Goal: Task Accomplishment & Management: Use online tool/utility

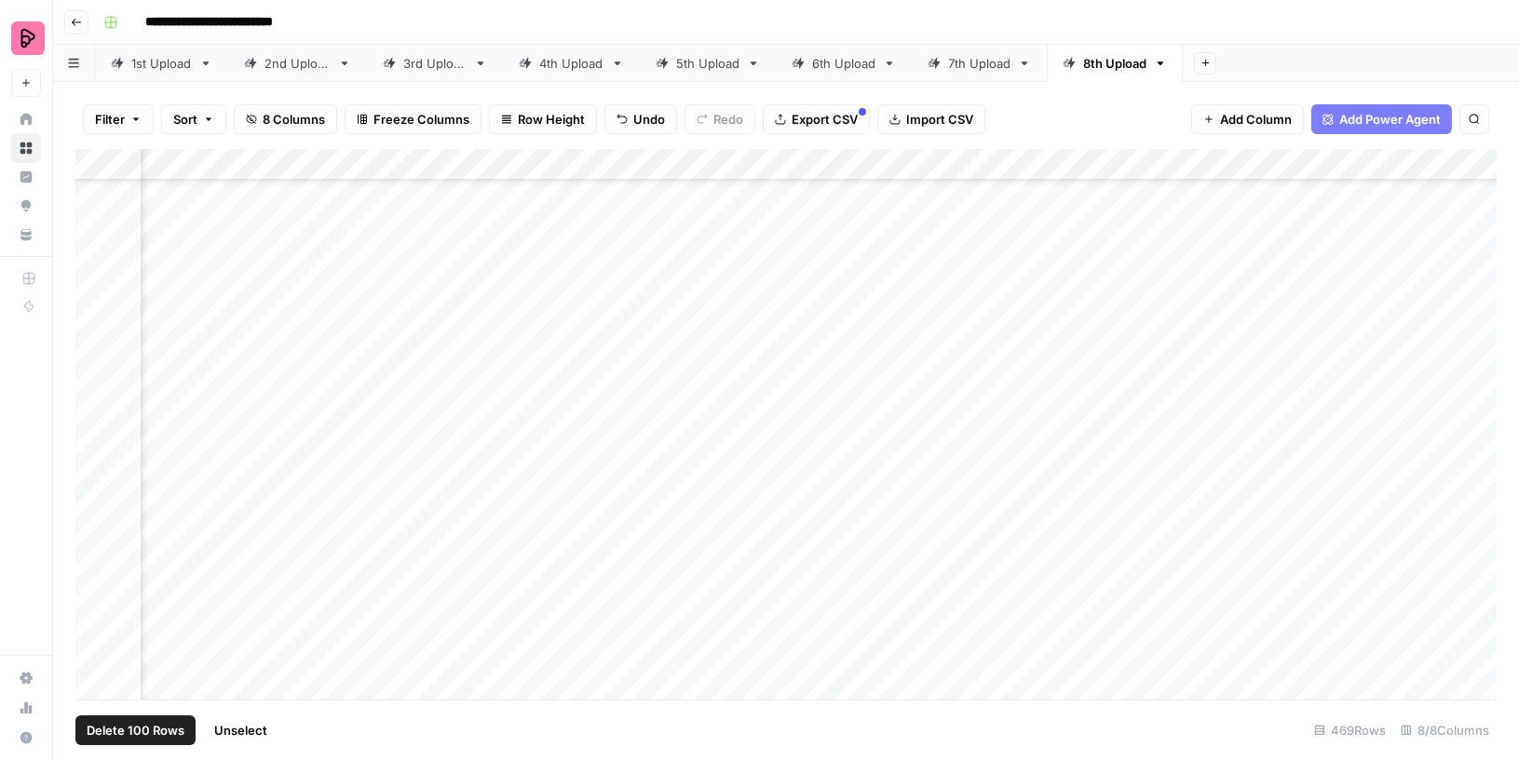
scroll to position [2866, 238]
click at [107, 161] on div "Add Column" at bounding box center [786, 424] width 1422 height 551
click at [92, 493] on div "Add Column" at bounding box center [786, 424] width 1422 height 551
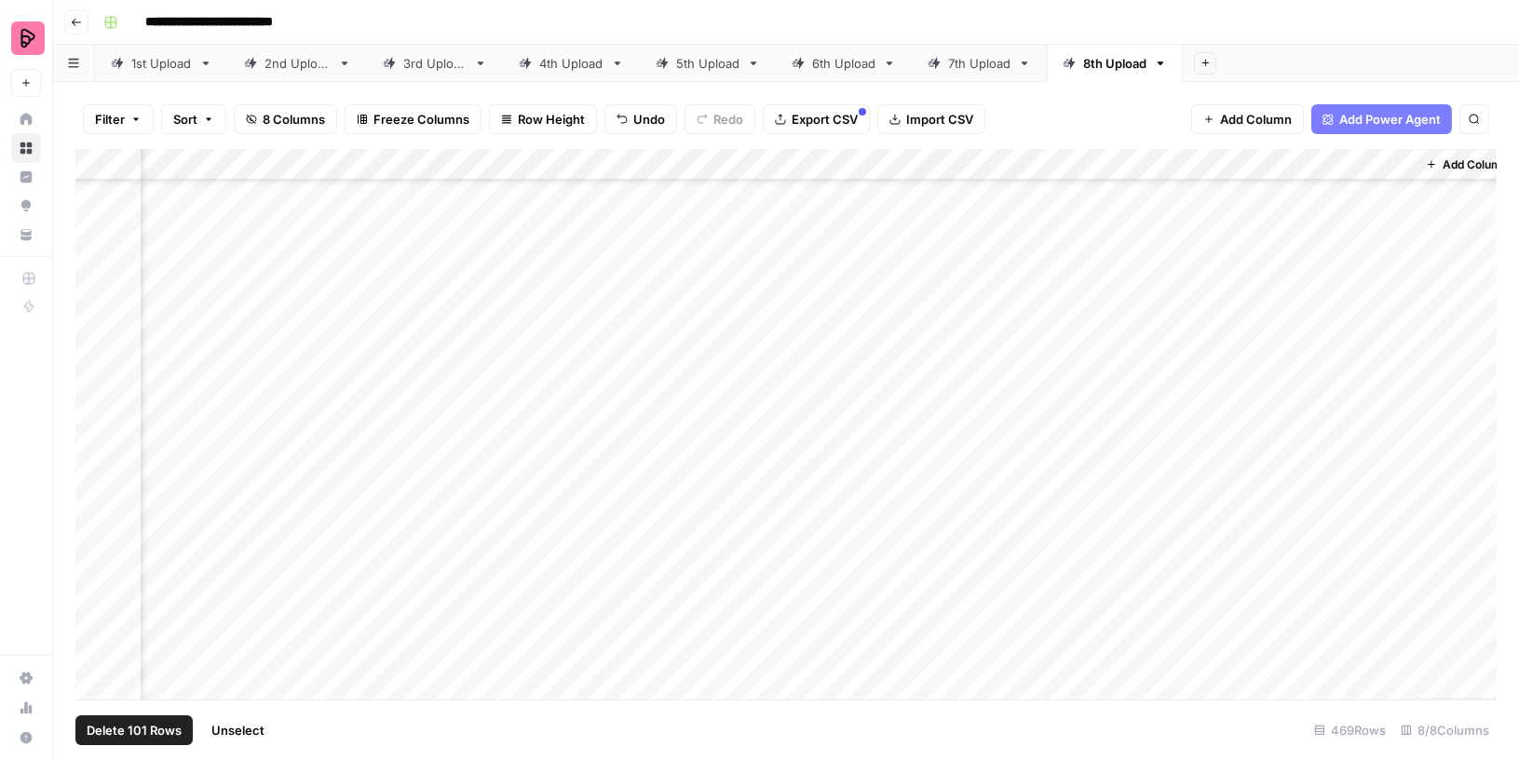
click at [98, 320] on div "Add Column" at bounding box center [786, 424] width 1422 height 551
click at [834, 120] on span "Export CSV" at bounding box center [825, 119] width 66 height 19
click at [1296, 176] on input "**********" at bounding box center [1300, 172] width 205 height 22
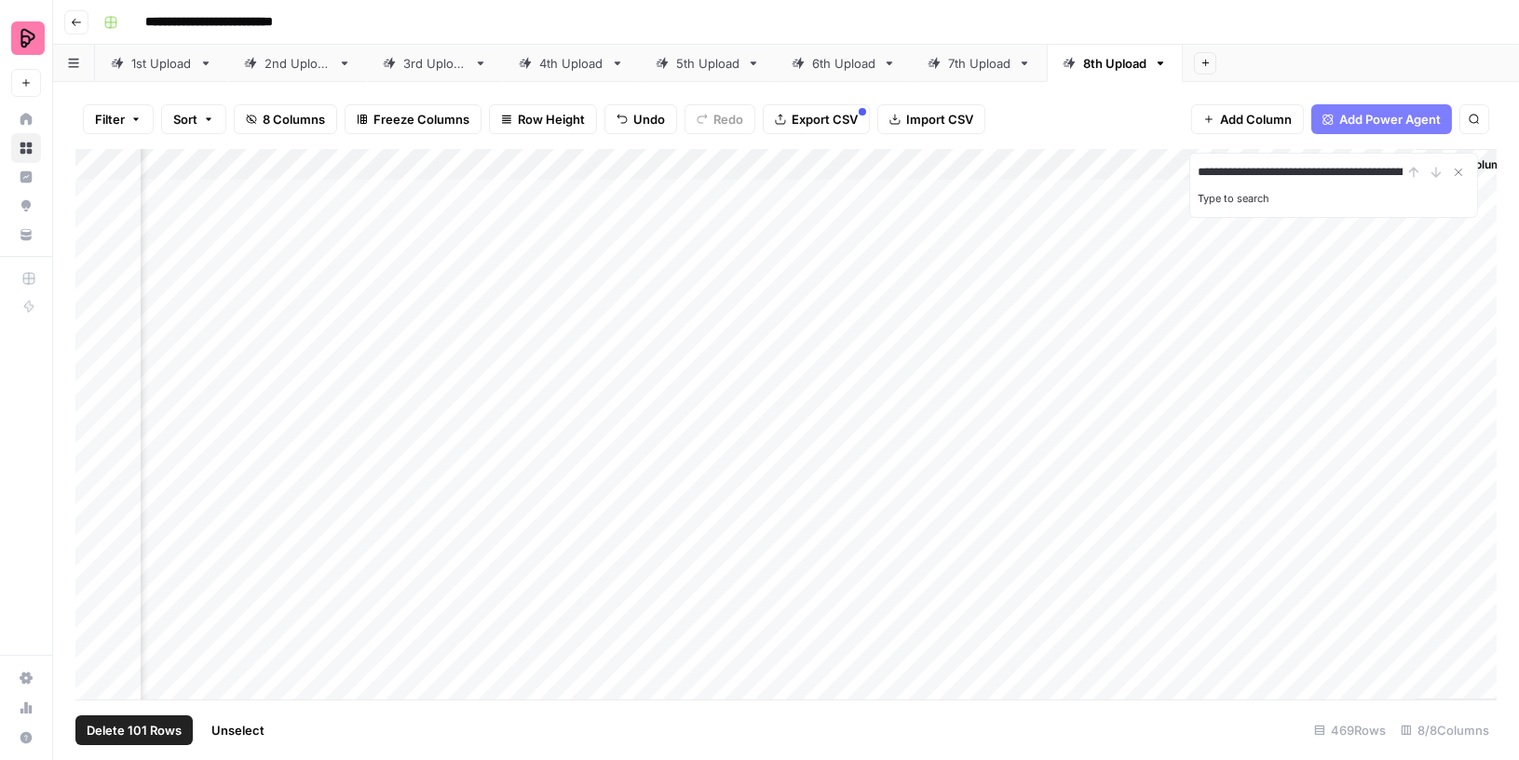
drag, startPoint x: 1310, startPoint y: 175, endPoint x: 1118, endPoint y: 167, distance: 192.1
click at [1118, 169] on div "**********" at bounding box center [786, 424] width 1422 height 551
type input "**********"
click at [113, 118] on span "Filter" at bounding box center [110, 119] width 30 height 19
click at [166, 209] on button "Add Filter" at bounding box center [453, 211] width 694 height 24
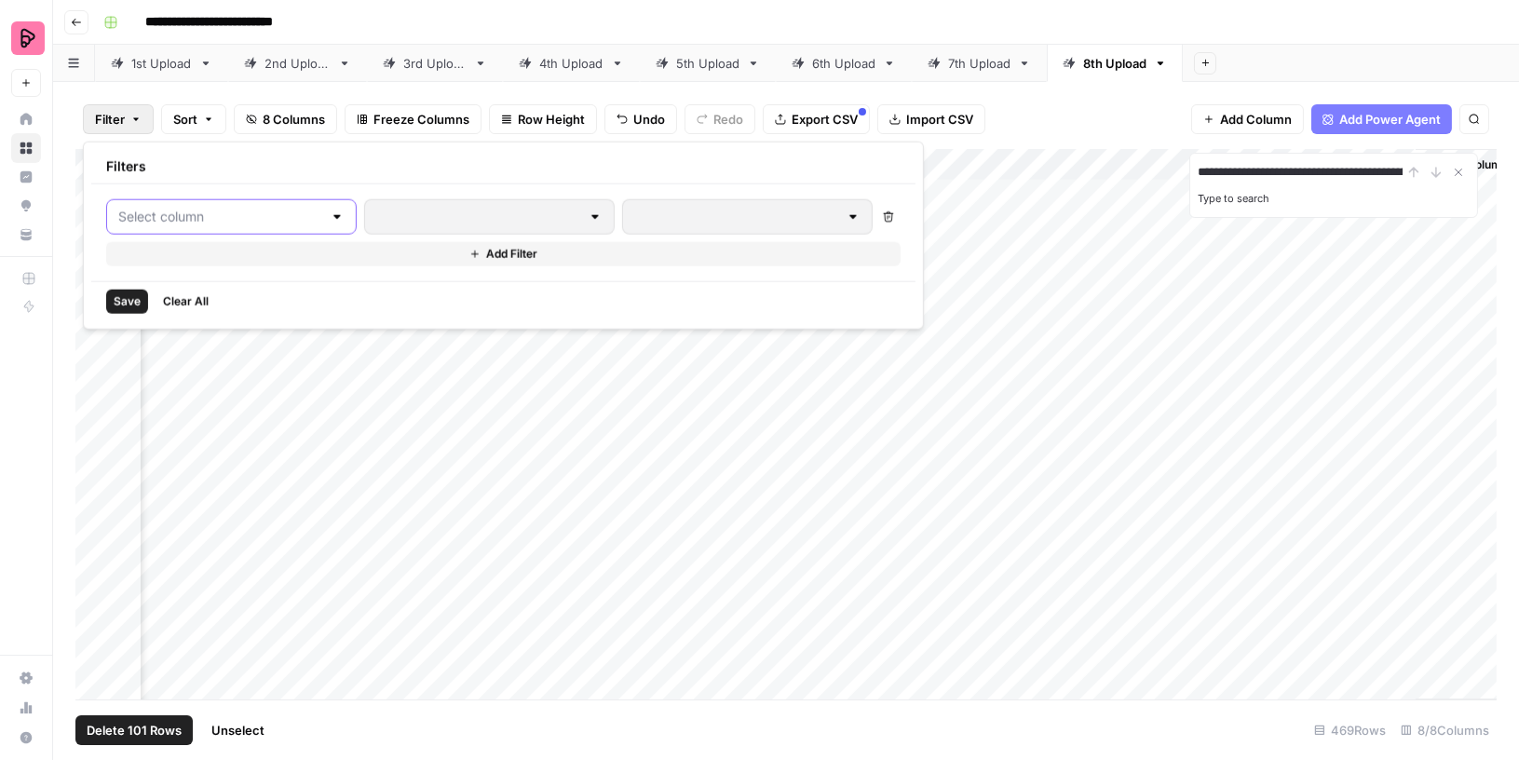
click at [157, 213] on input "text" at bounding box center [220, 217] width 204 height 19
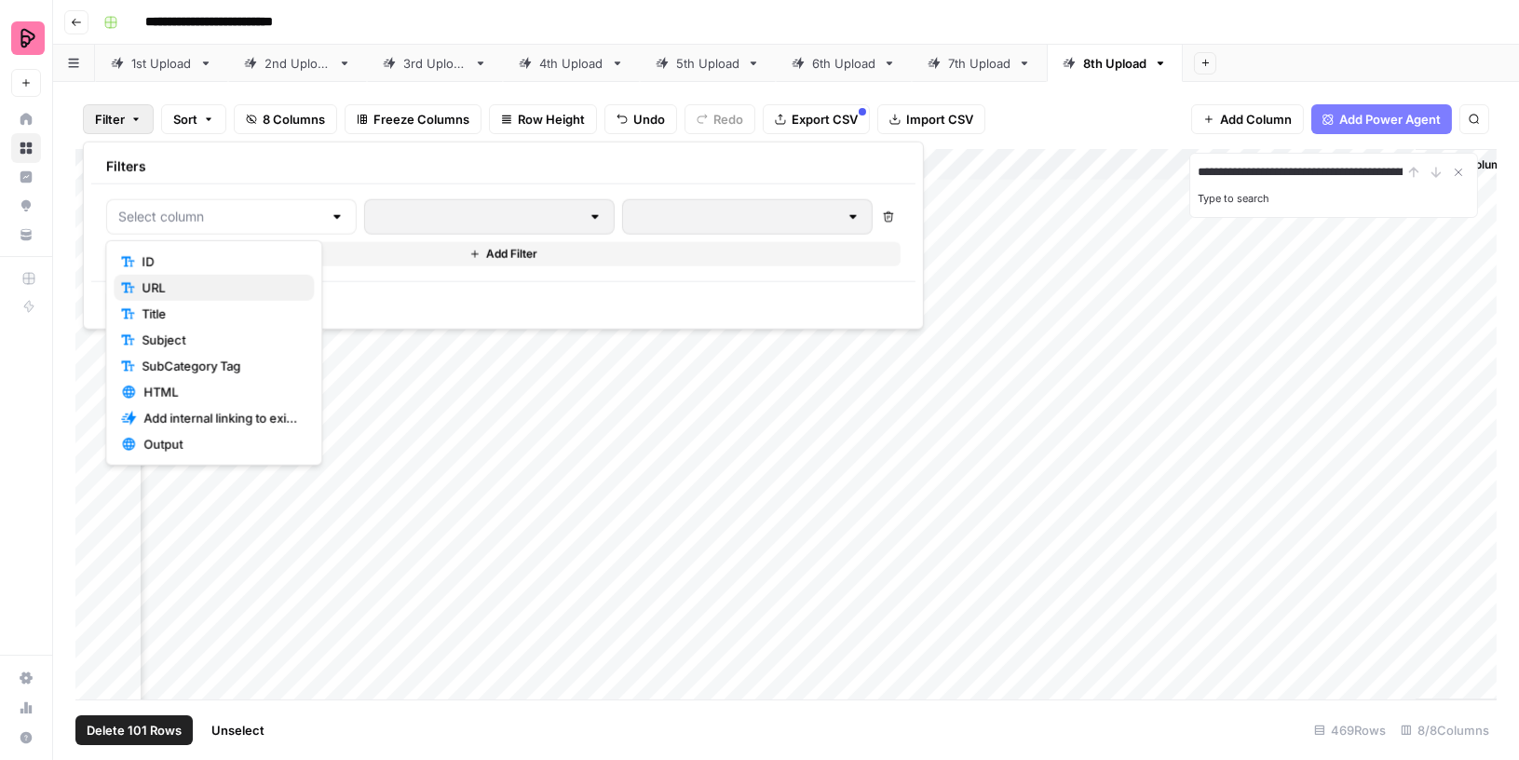
click at [173, 284] on span "URL" at bounding box center [220, 288] width 157 height 19
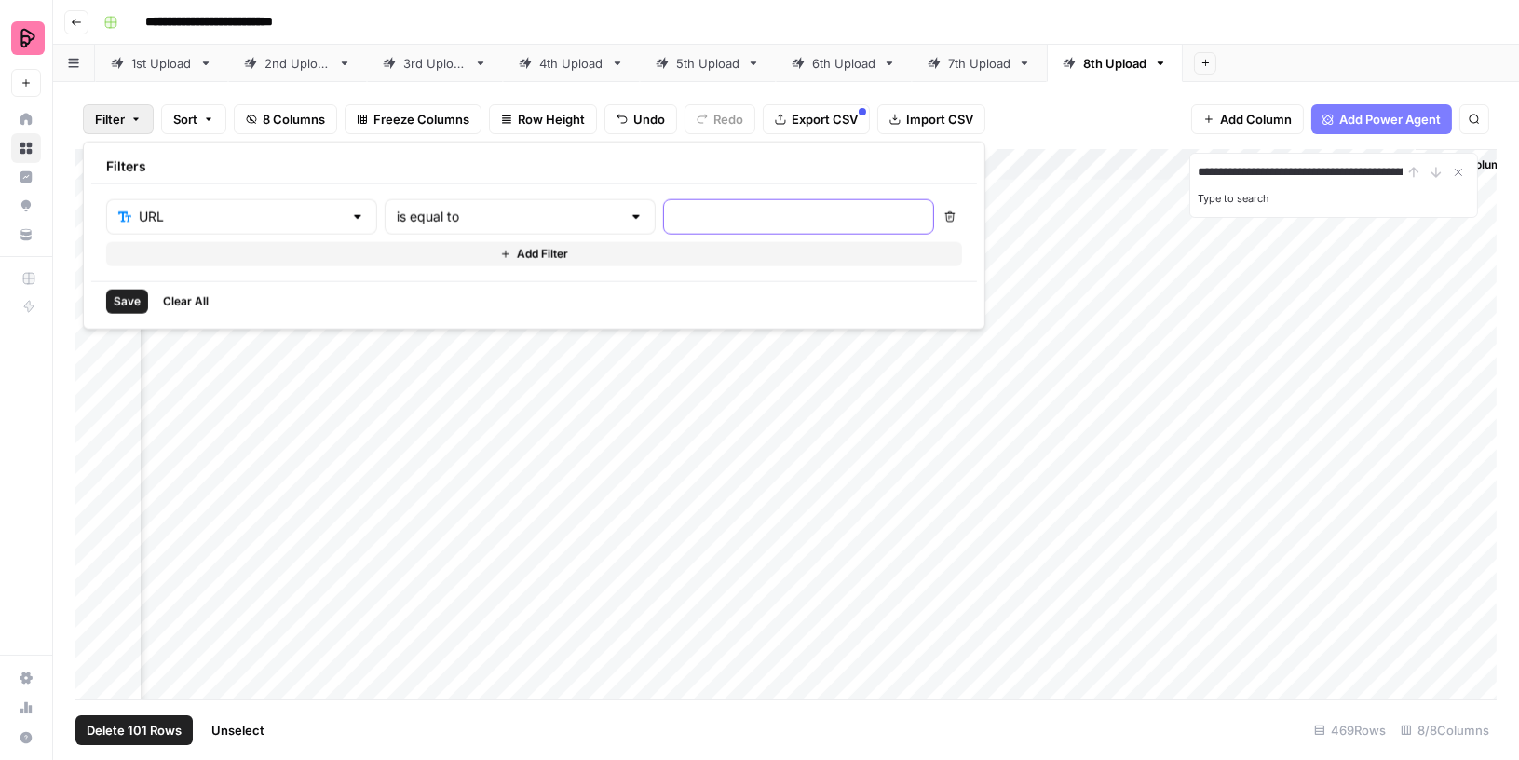
click at [675, 221] on input "text" at bounding box center [798, 217] width 247 height 19
paste input "[URL][DOMAIN_NAME]"
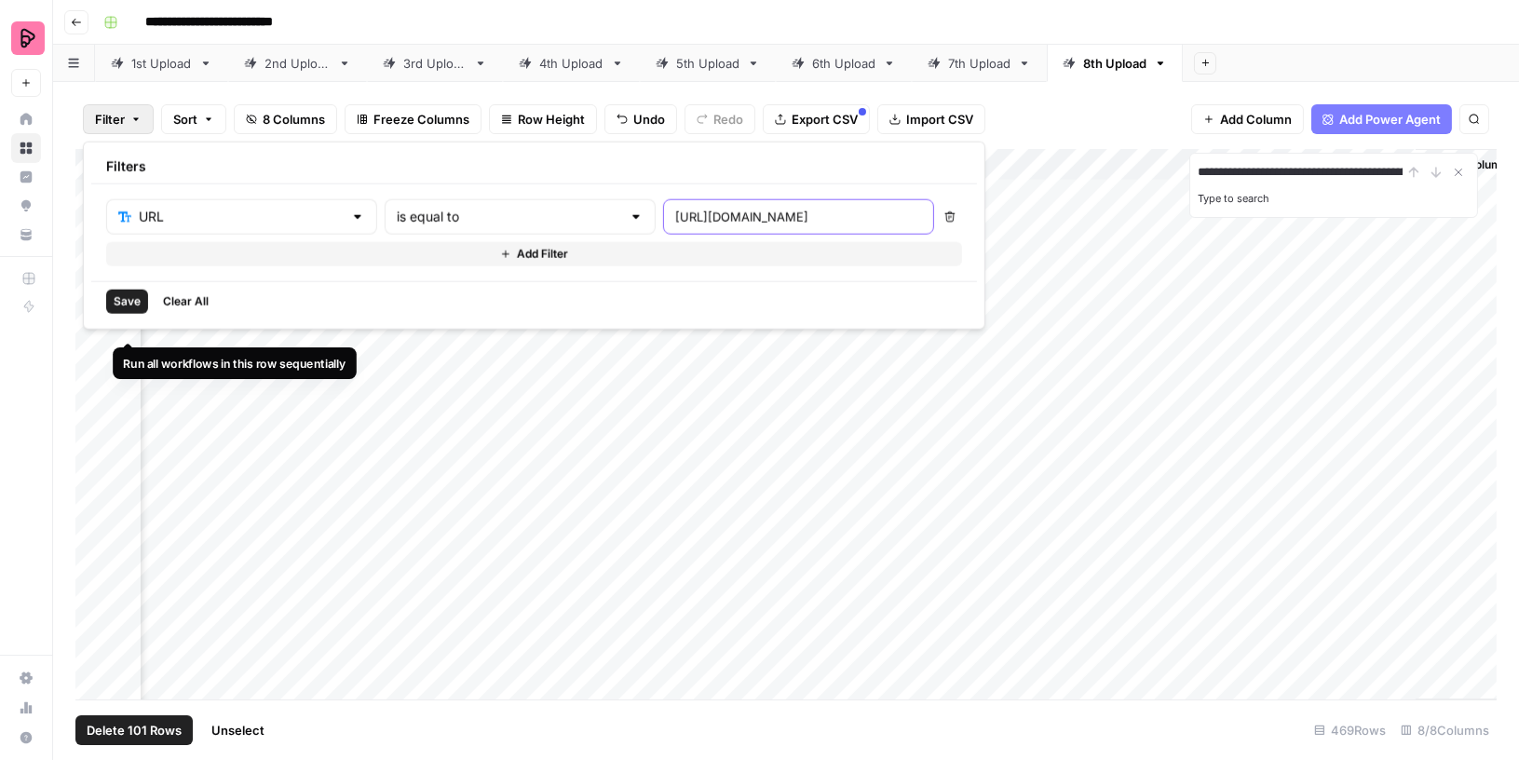
type input "[URL][DOMAIN_NAME]"
click at [132, 296] on span "Save" at bounding box center [127, 301] width 27 height 17
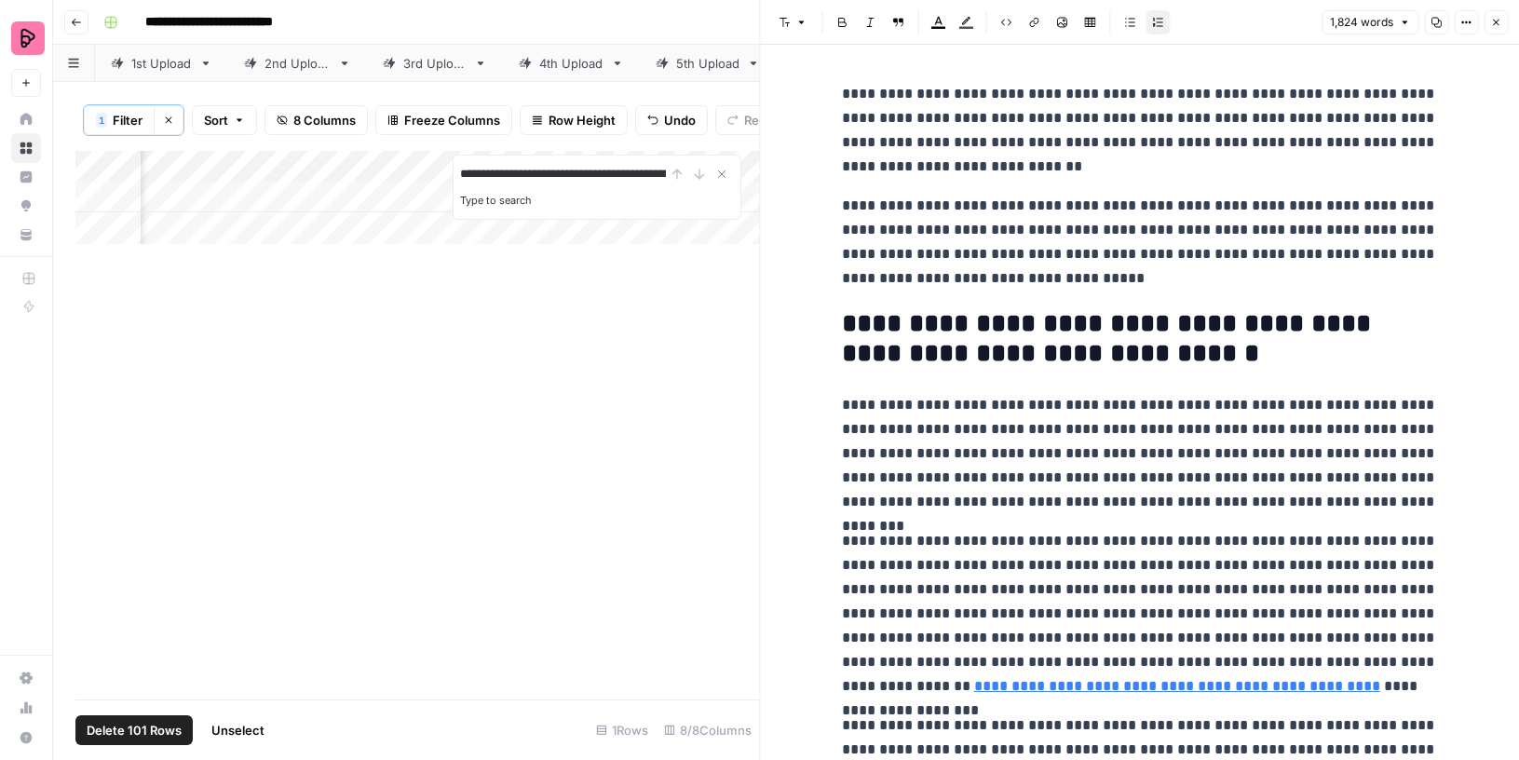
click at [1491, 22] on icon "button" at bounding box center [1496, 22] width 11 height 11
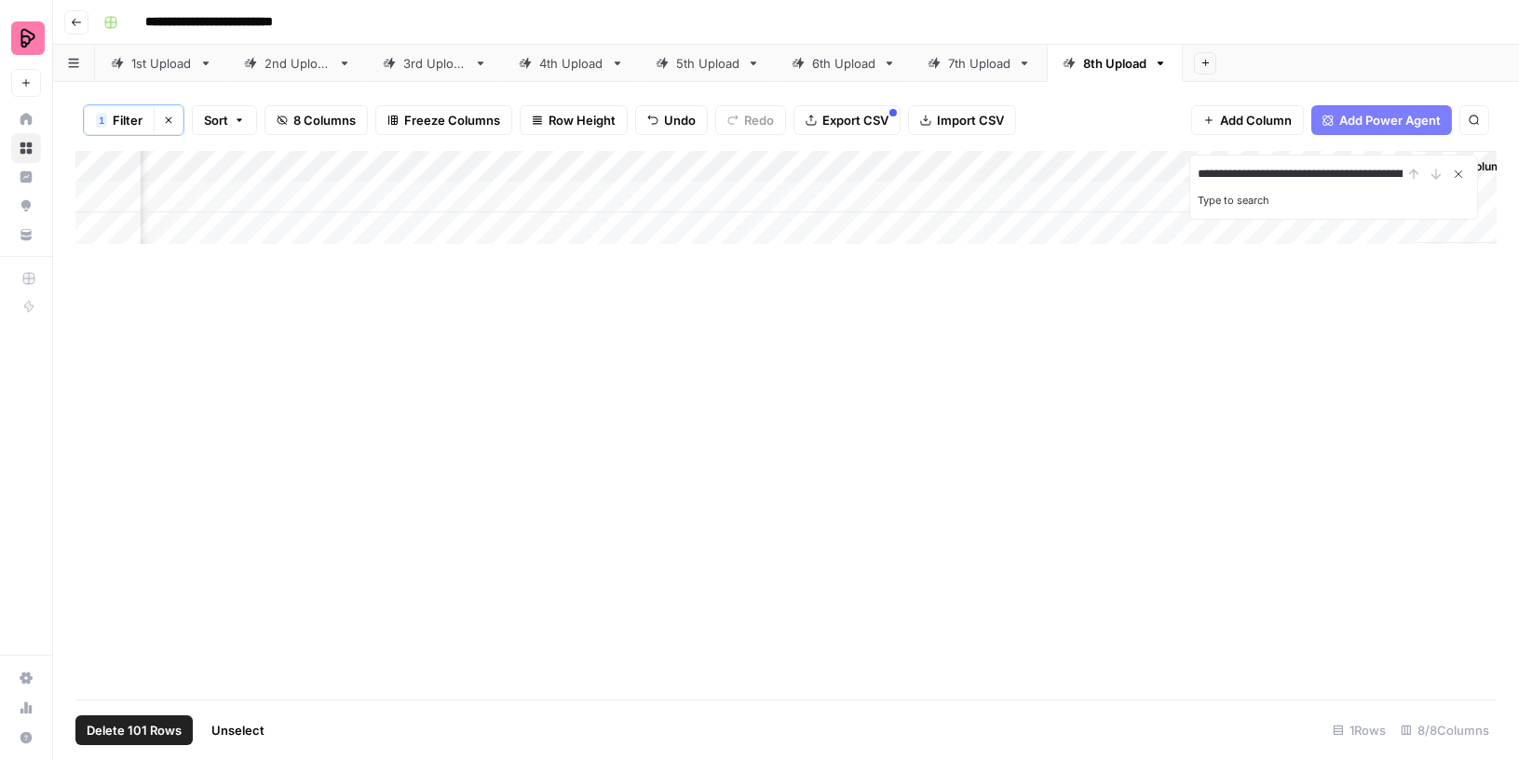
click at [1456, 170] on icon "Close Search" at bounding box center [1458, 174] width 15 height 15
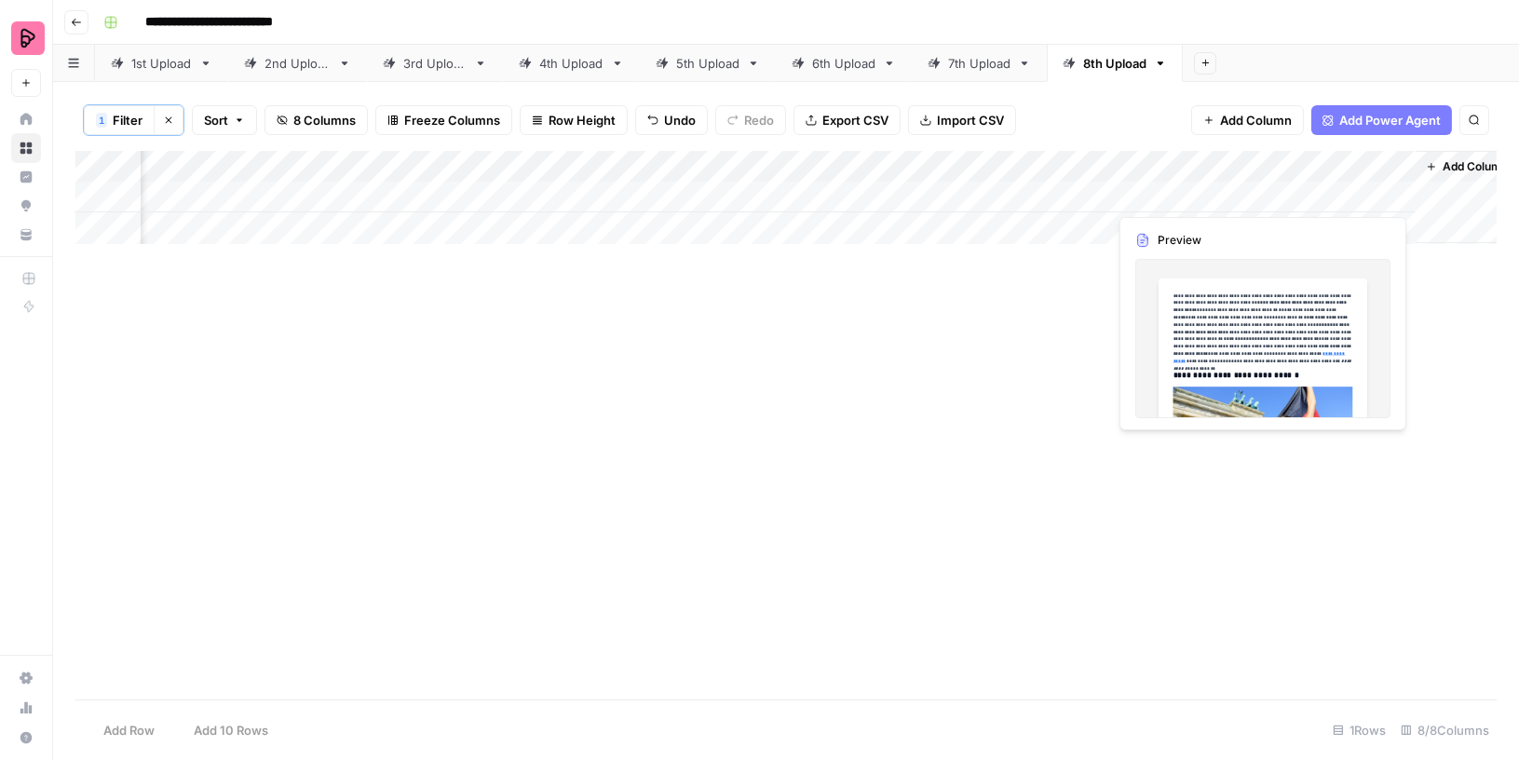
click at [1326, 194] on div "Add Column" at bounding box center [786, 197] width 1422 height 93
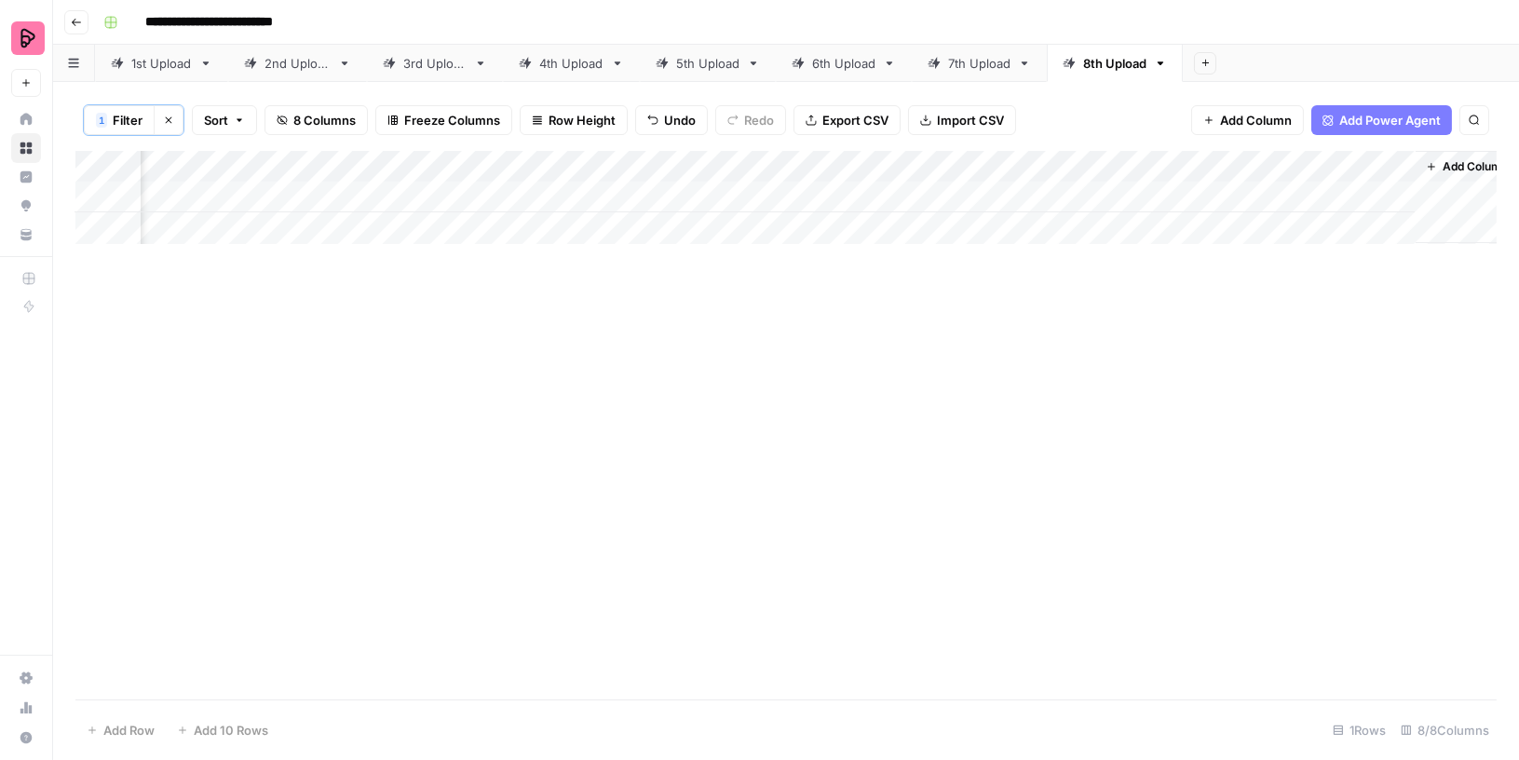
click at [1395, 195] on div "Add Column" at bounding box center [786, 197] width 1422 height 93
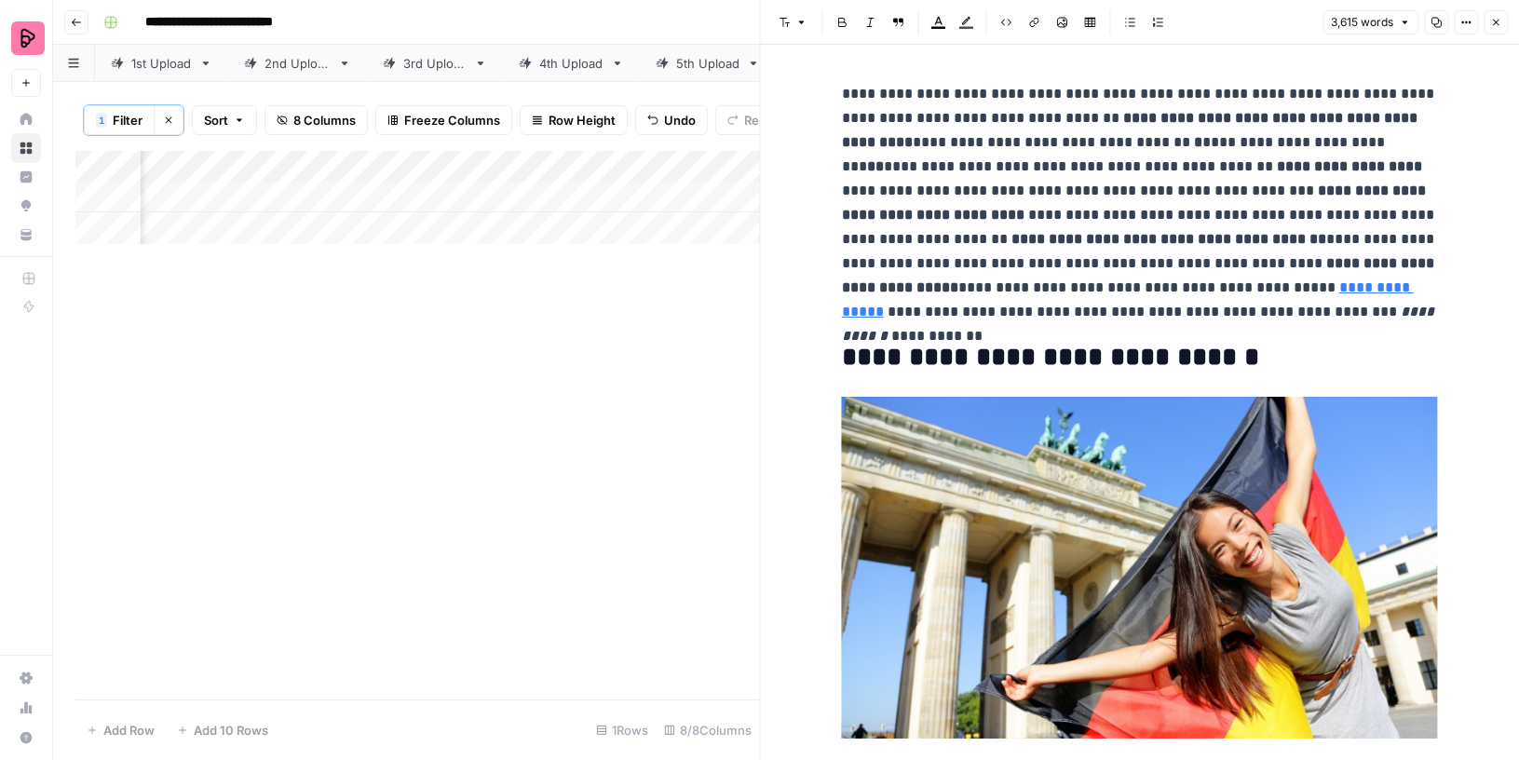
click at [1436, 20] on icon "button" at bounding box center [1436, 22] width 11 height 11
click at [487, 189] on div "Add Column" at bounding box center [417, 197] width 685 height 93
click at [1497, 20] on icon "button" at bounding box center [1496, 23] width 7 height 7
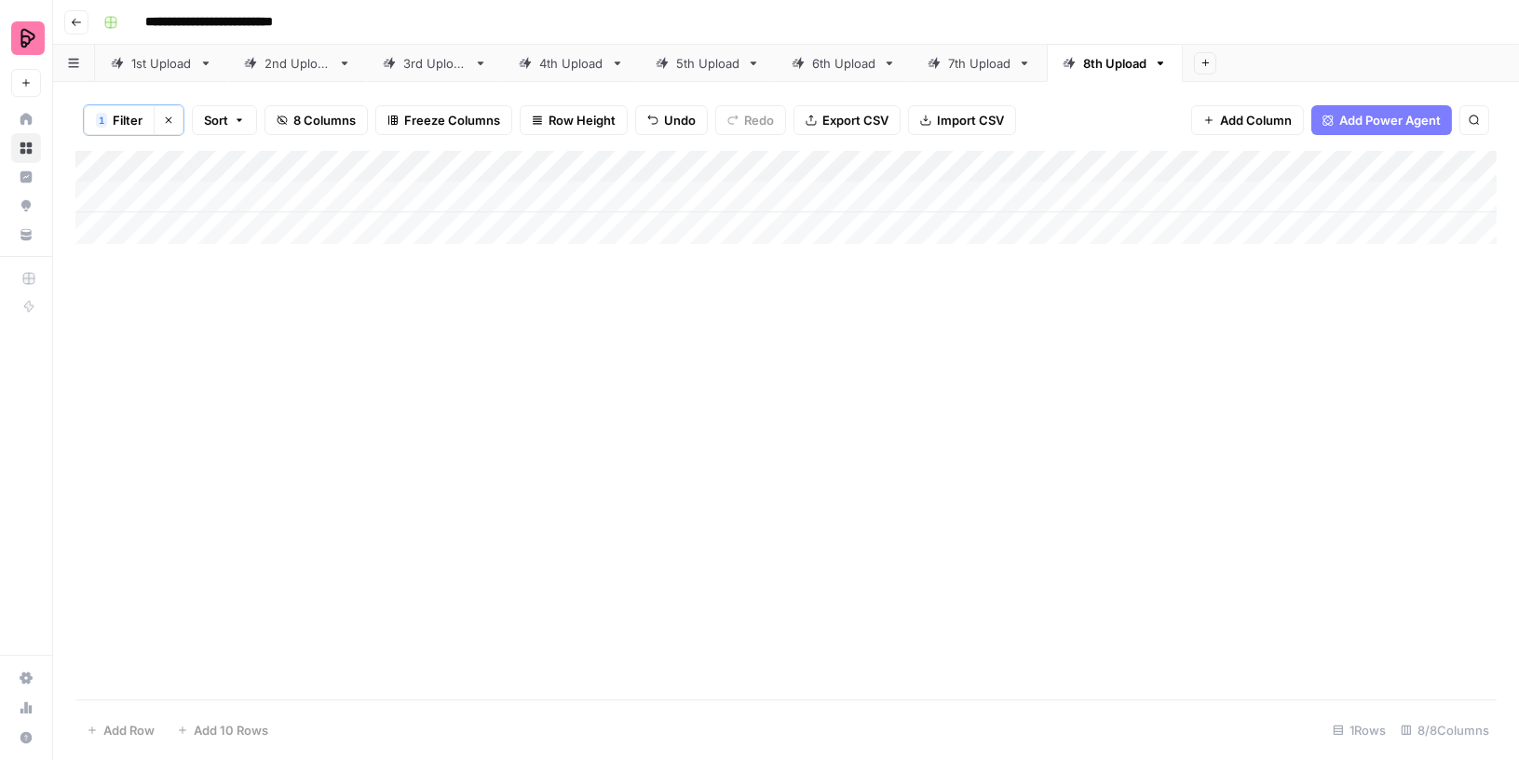
scroll to position [0, 261]
click at [1378, 194] on div "Add Column" at bounding box center [786, 197] width 1422 height 93
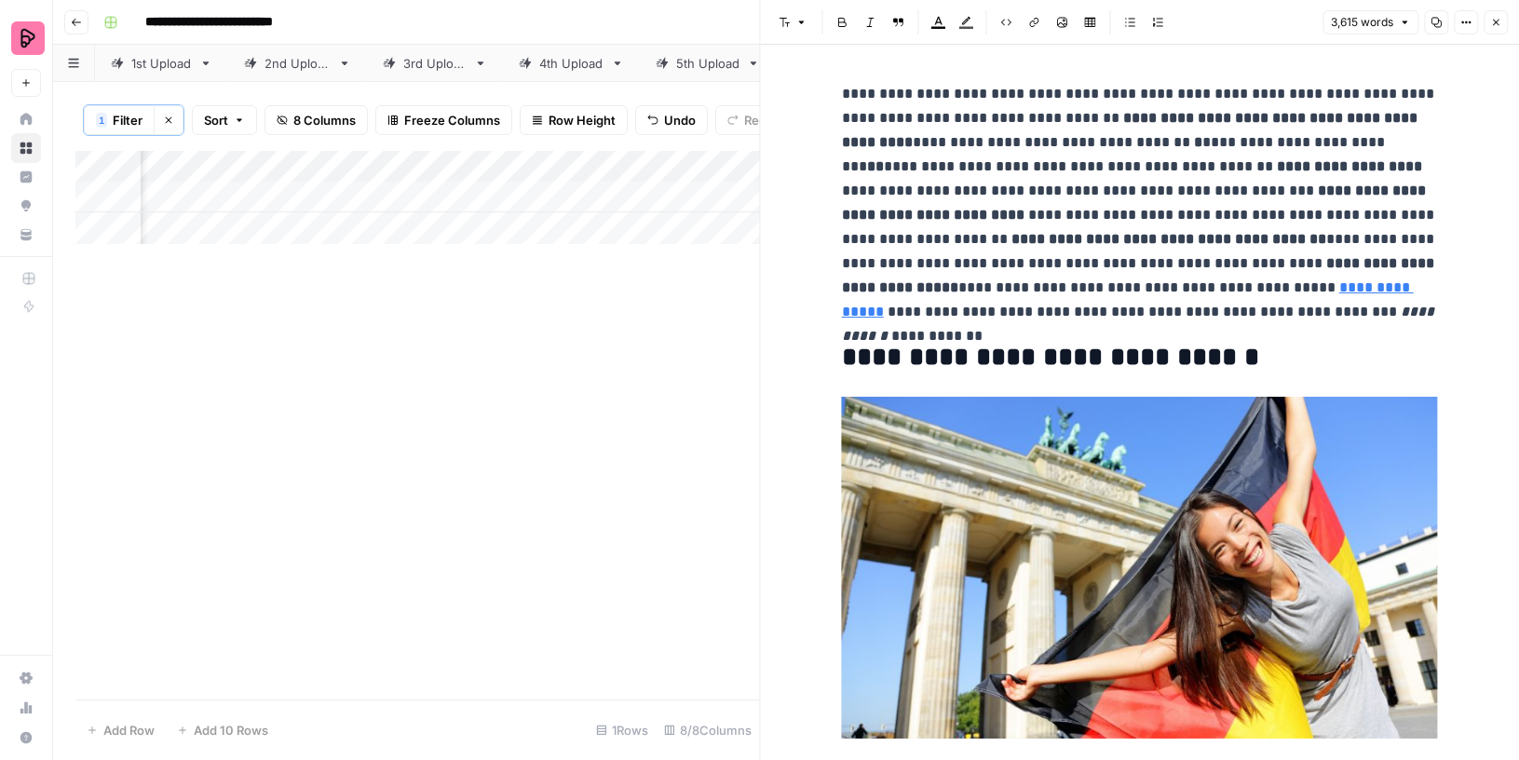
click at [1439, 20] on icon "button" at bounding box center [1436, 22] width 11 height 11
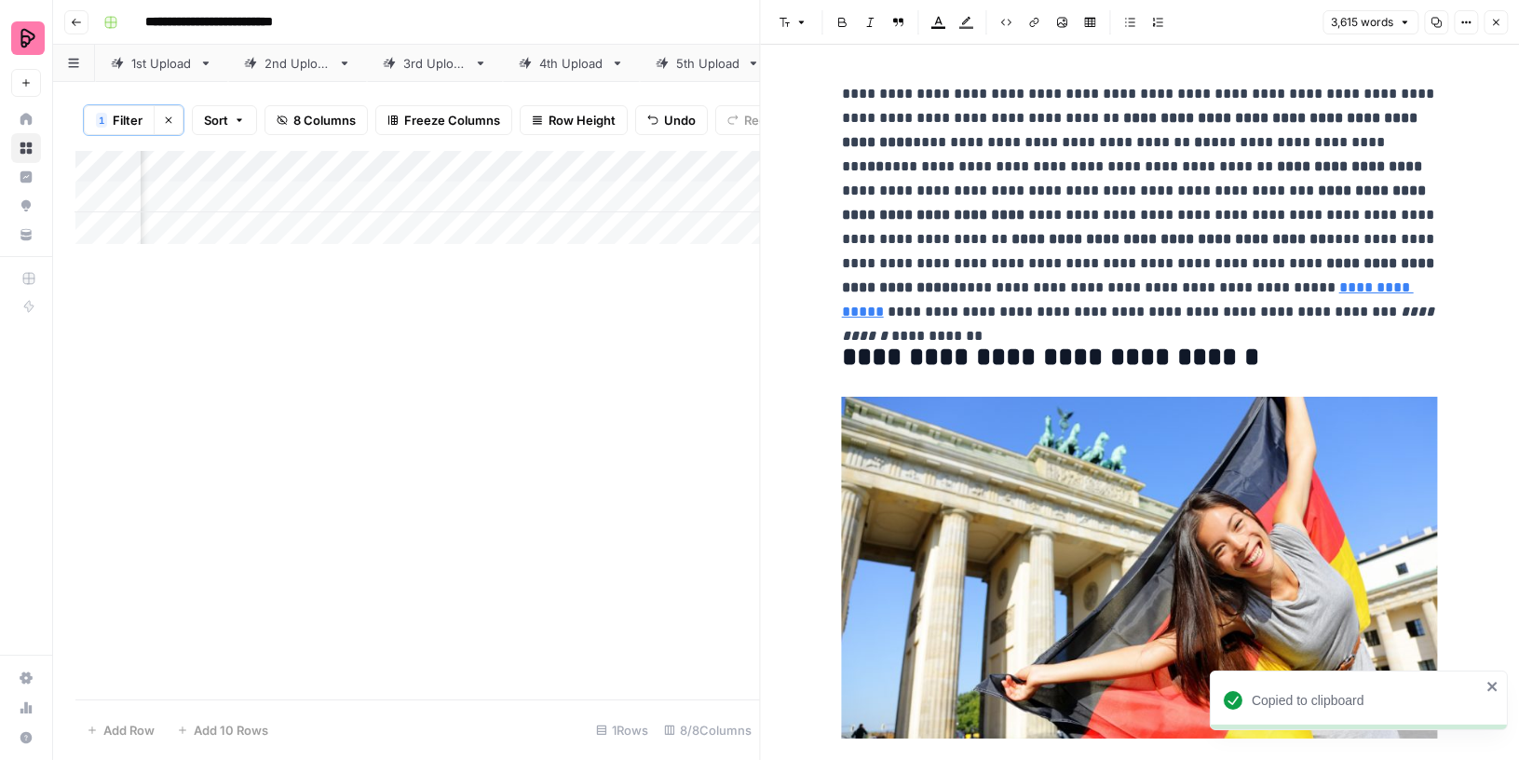
click at [134, 128] on span "Filter" at bounding box center [128, 120] width 30 height 19
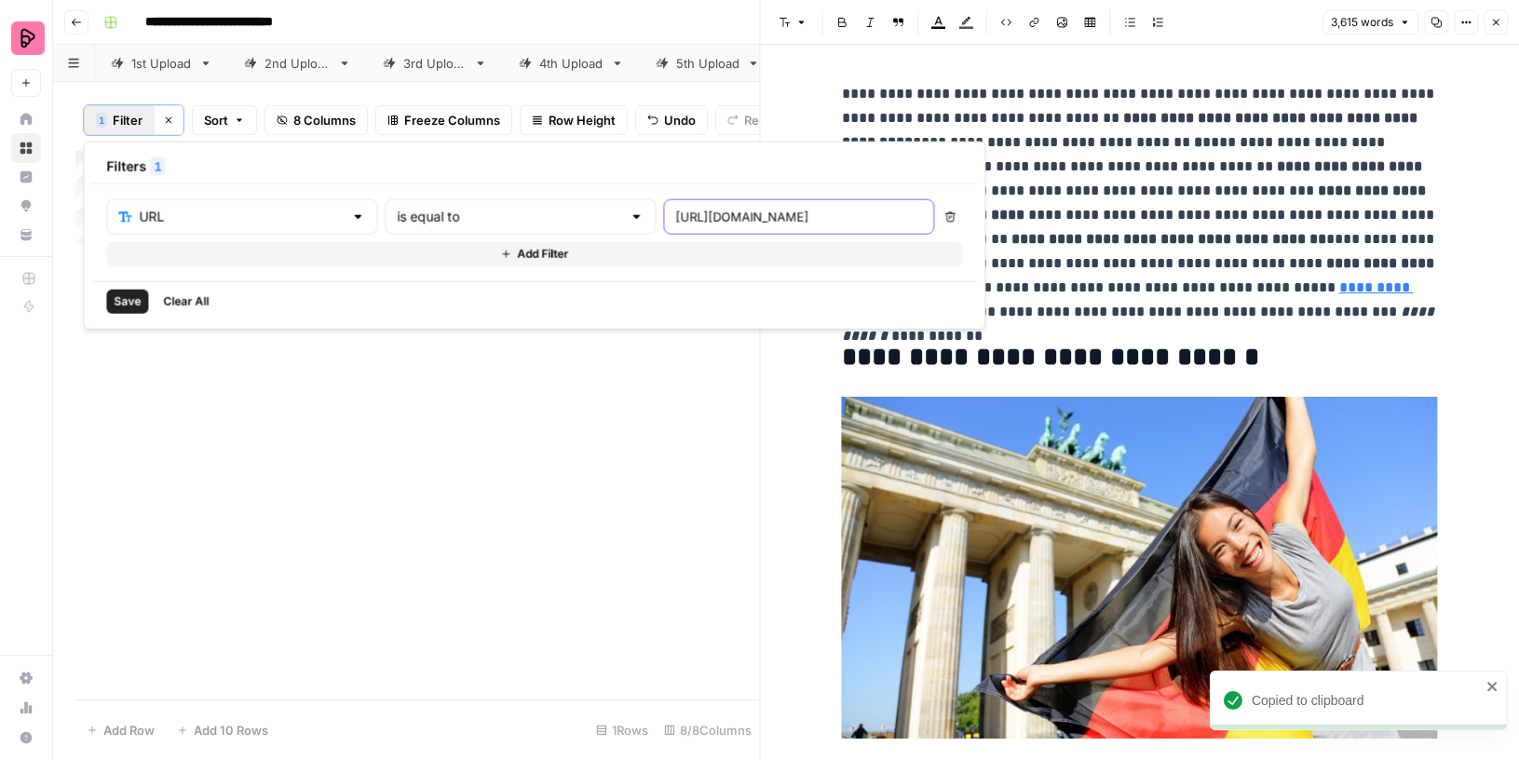
click at [675, 214] on input "[URL][DOMAIN_NAME]" at bounding box center [798, 217] width 247 height 19
paste input "german-verb-conjugation-rules"
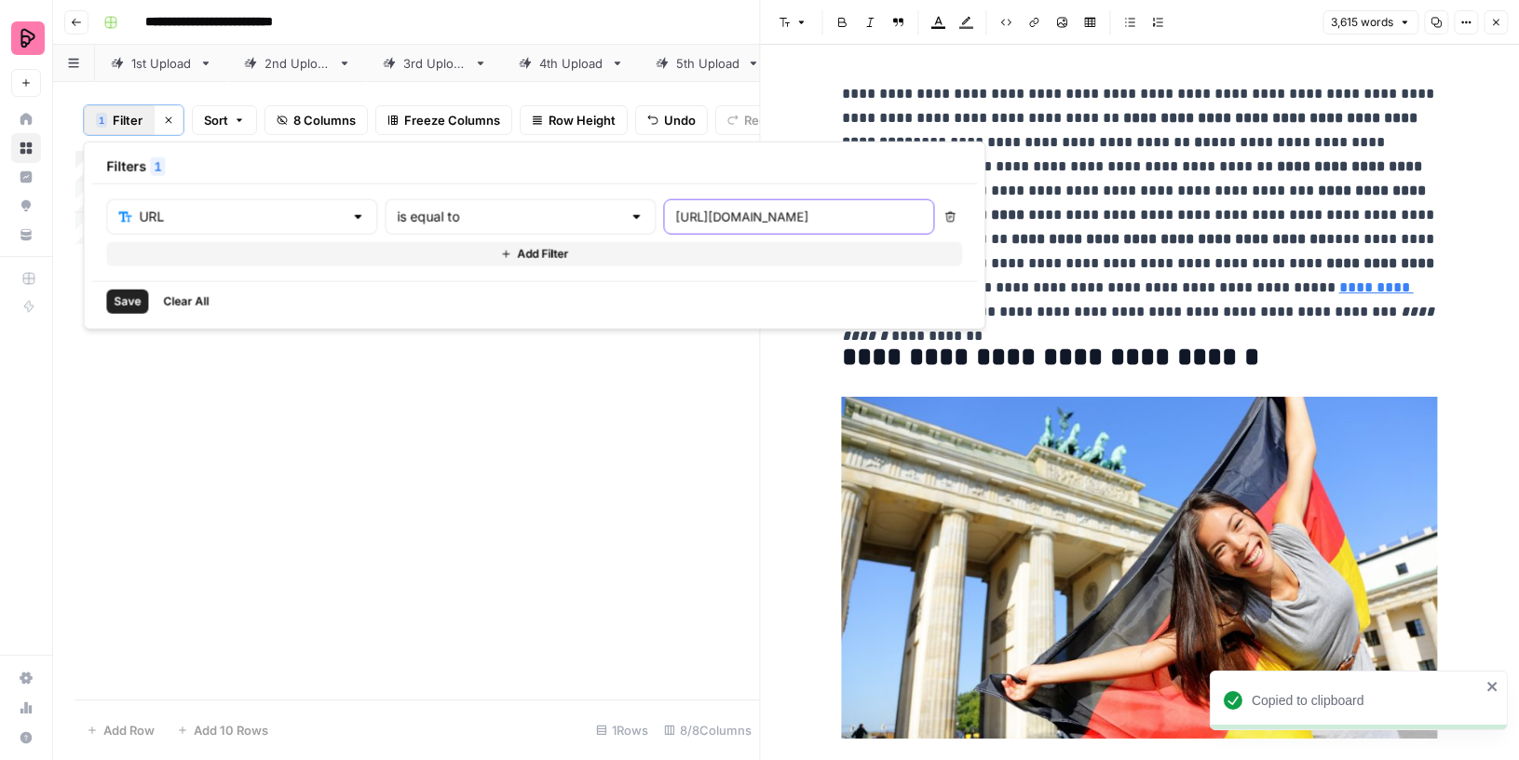
type input "[URL][DOMAIN_NAME]"
click at [125, 298] on span "Save" at bounding box center [127, 301] width 27 height 17
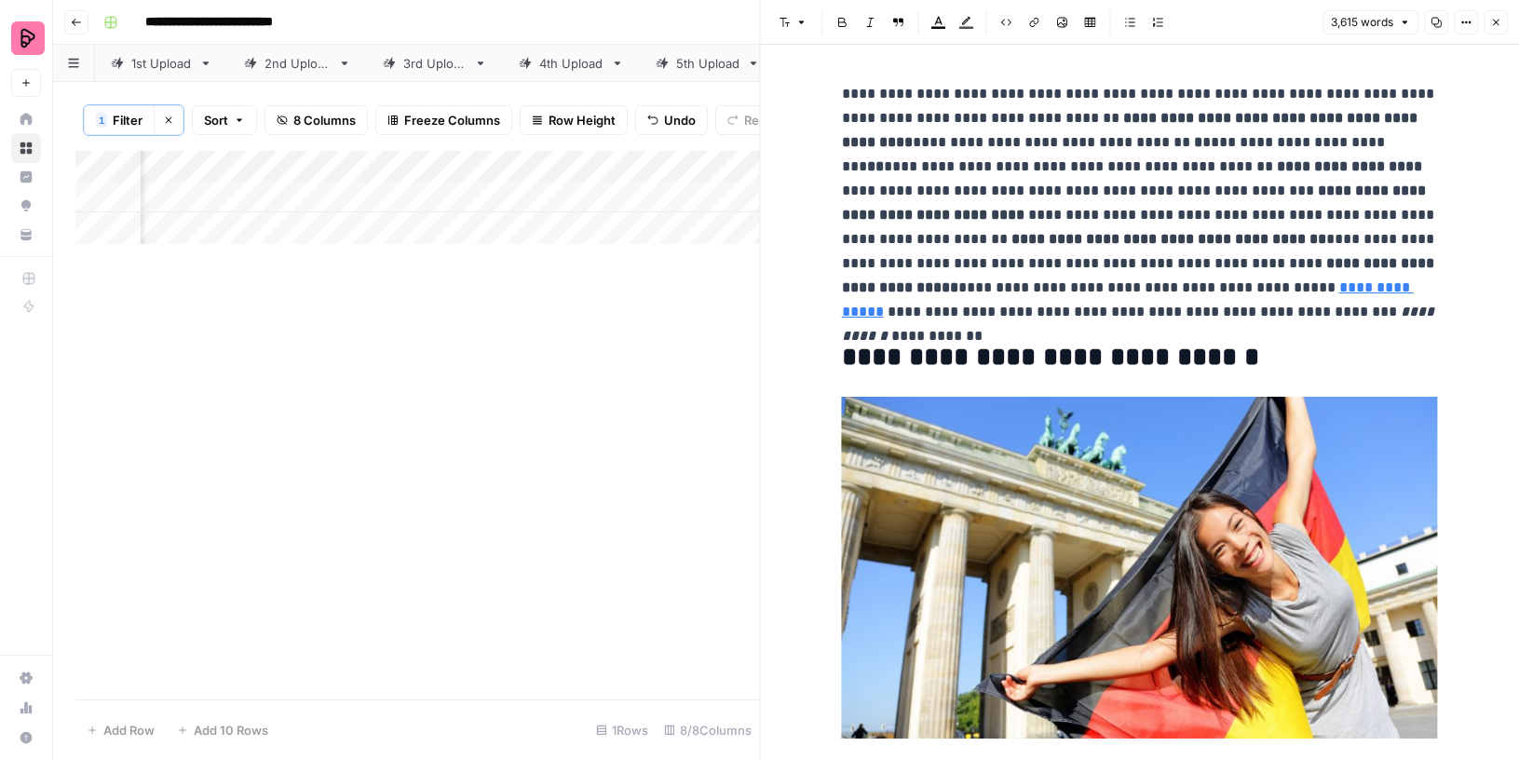
scroll to position [0, 998]
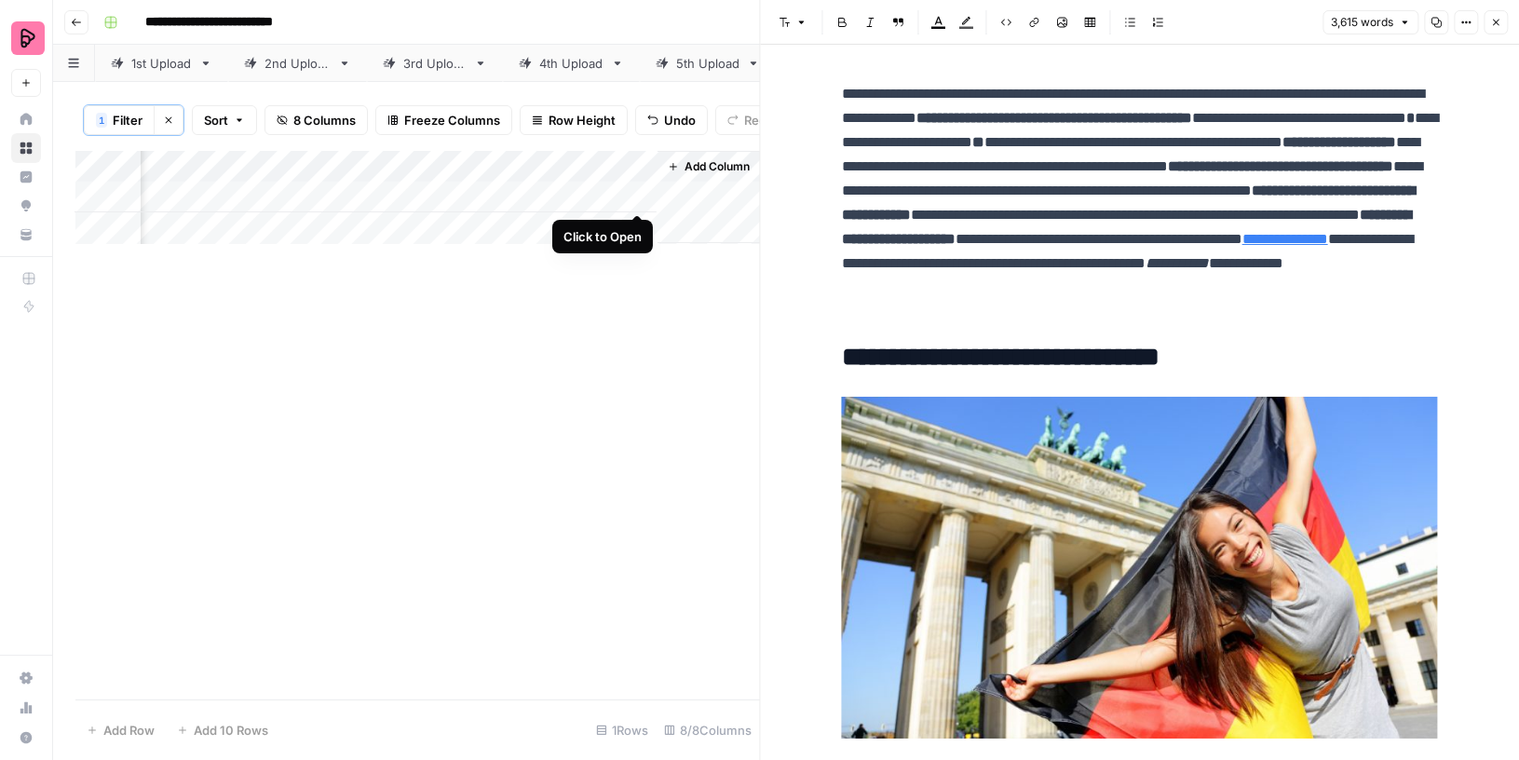
click at [633, 195] on div "Add Column" at bounding box center [417, 197] width 685 height 93
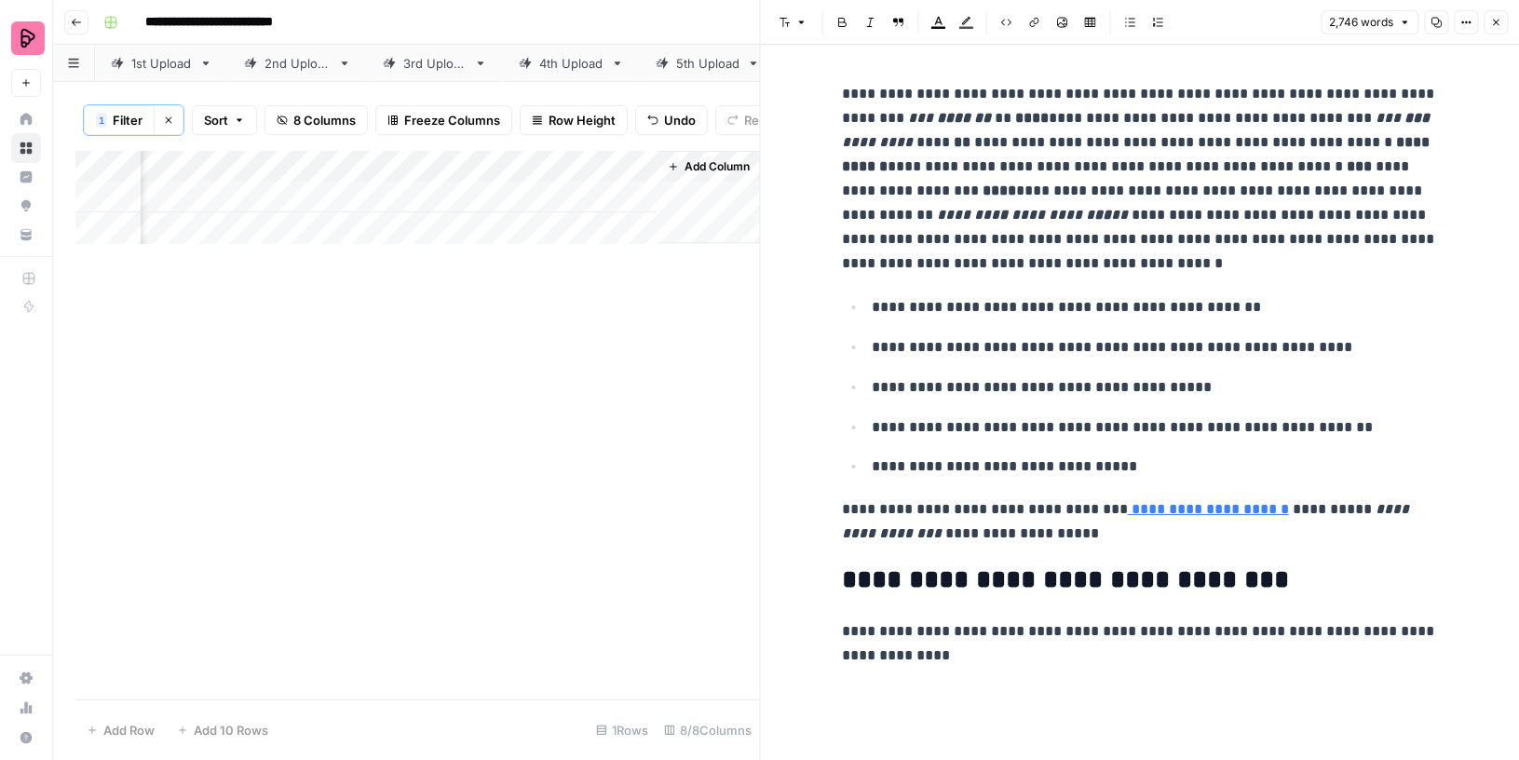
click at [1436, 22] on icon "button" at bounding box center [1436, 22] width 11 height 11
click at [131, 120] on span "Filter" at bounding box center [128, 120] width 30 height 19
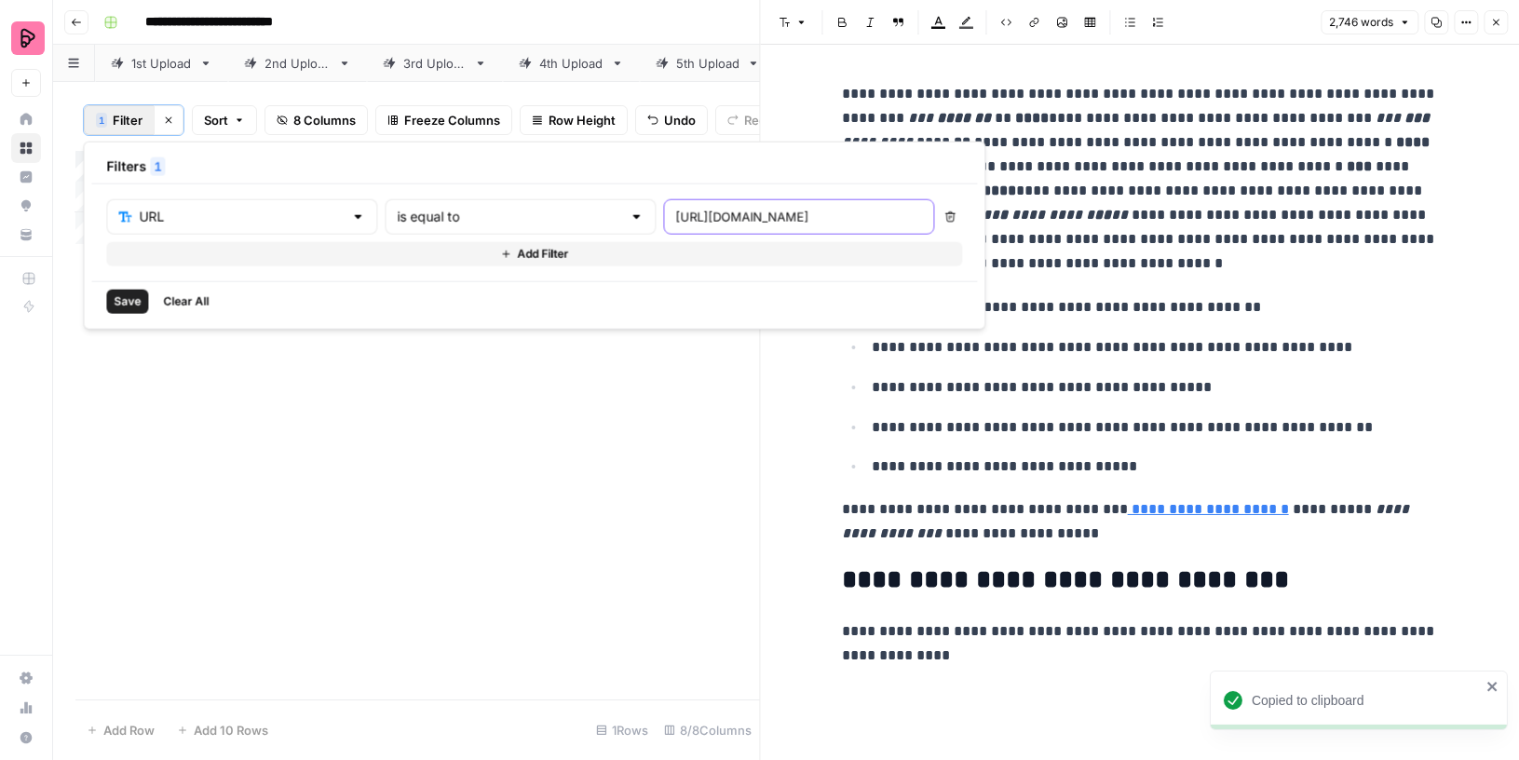
click at [675, 218] on input "[URL][DOMAIN_NAME]" at bounding box center [798, 217] width 247 height 19
paste input "french-verbs-conjugation"
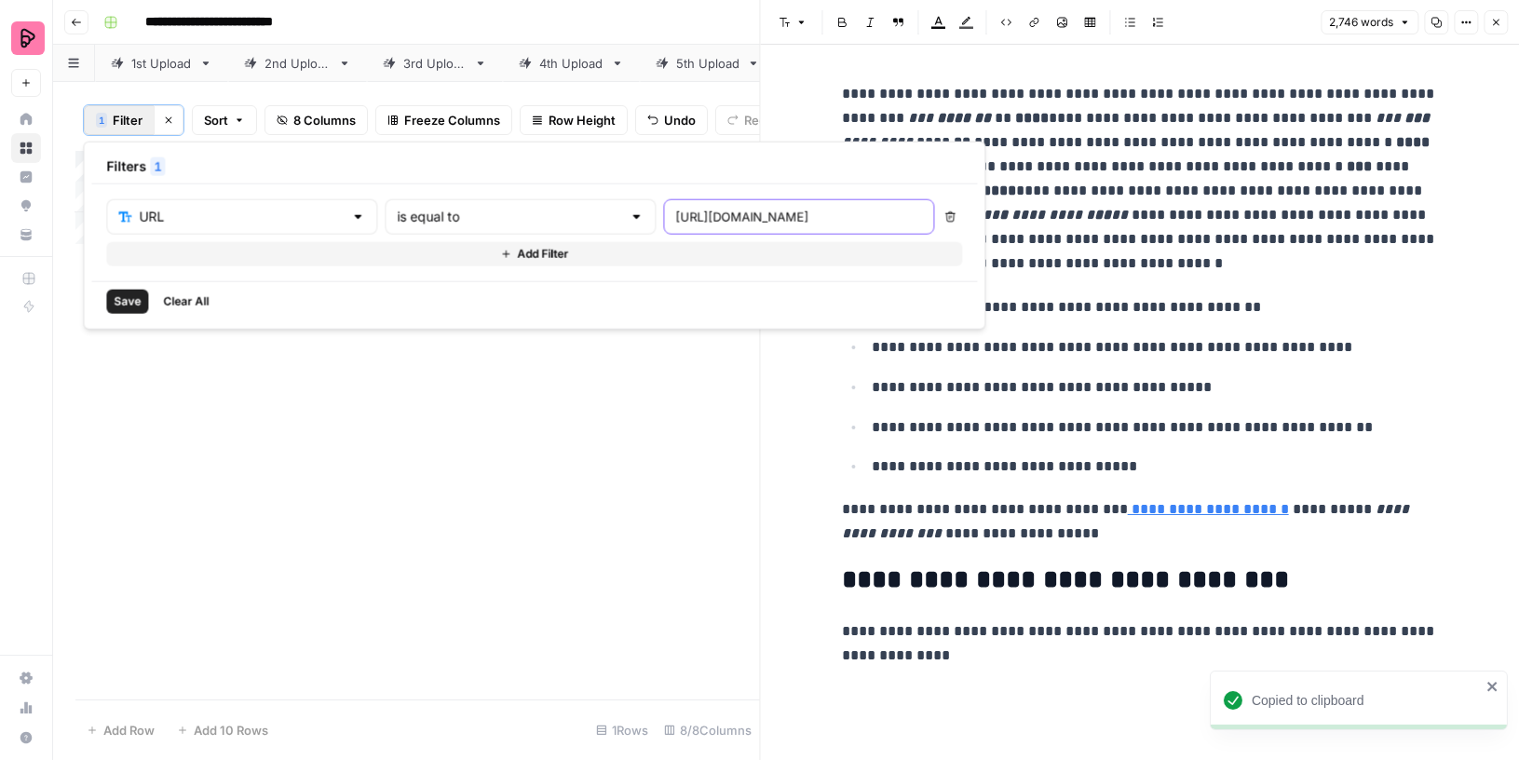
type input "[URL][DOMAIN_NAME]"
click at [121, 300] on span "Save" at bounding box center [127, 301] width 27 height 17
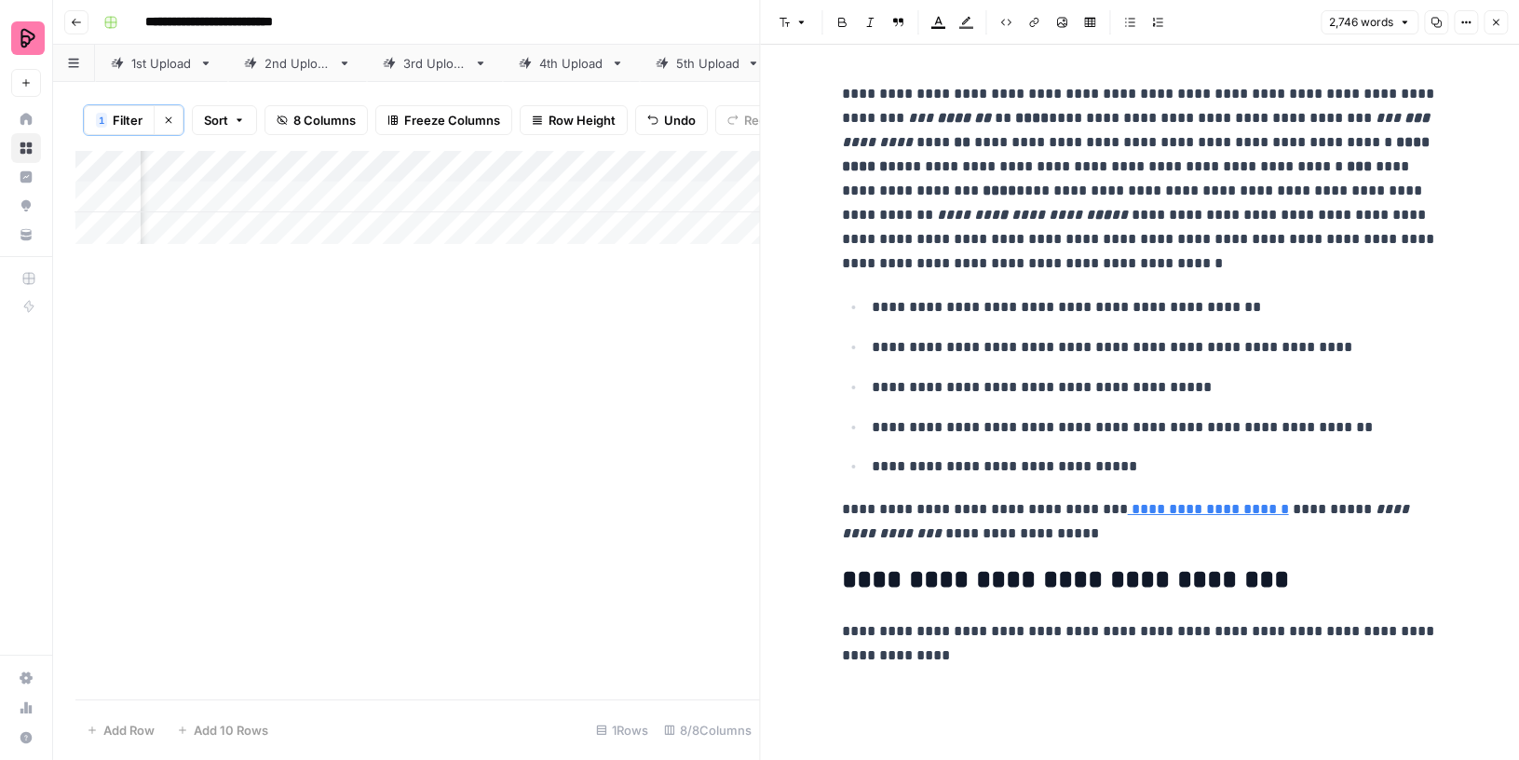
scroll to position [0, 191]
click at [1498, 20] on icon "button" at bounding box center [1496, 22] width 11 height 11
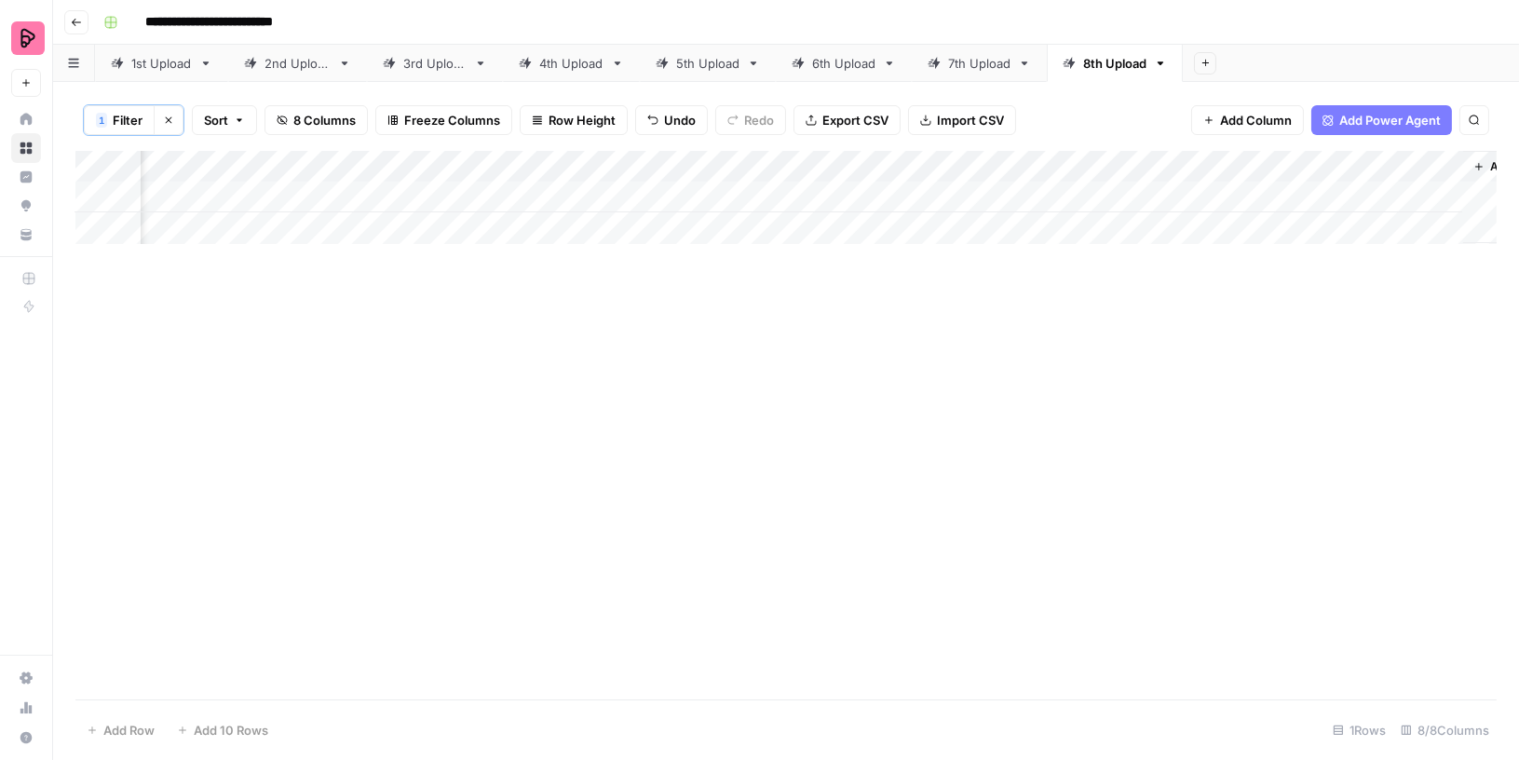
scroll to position [0, 261]
click at [1379, 189] on div "Add Column" at bounding box center [786, 197] width 1422 height 93
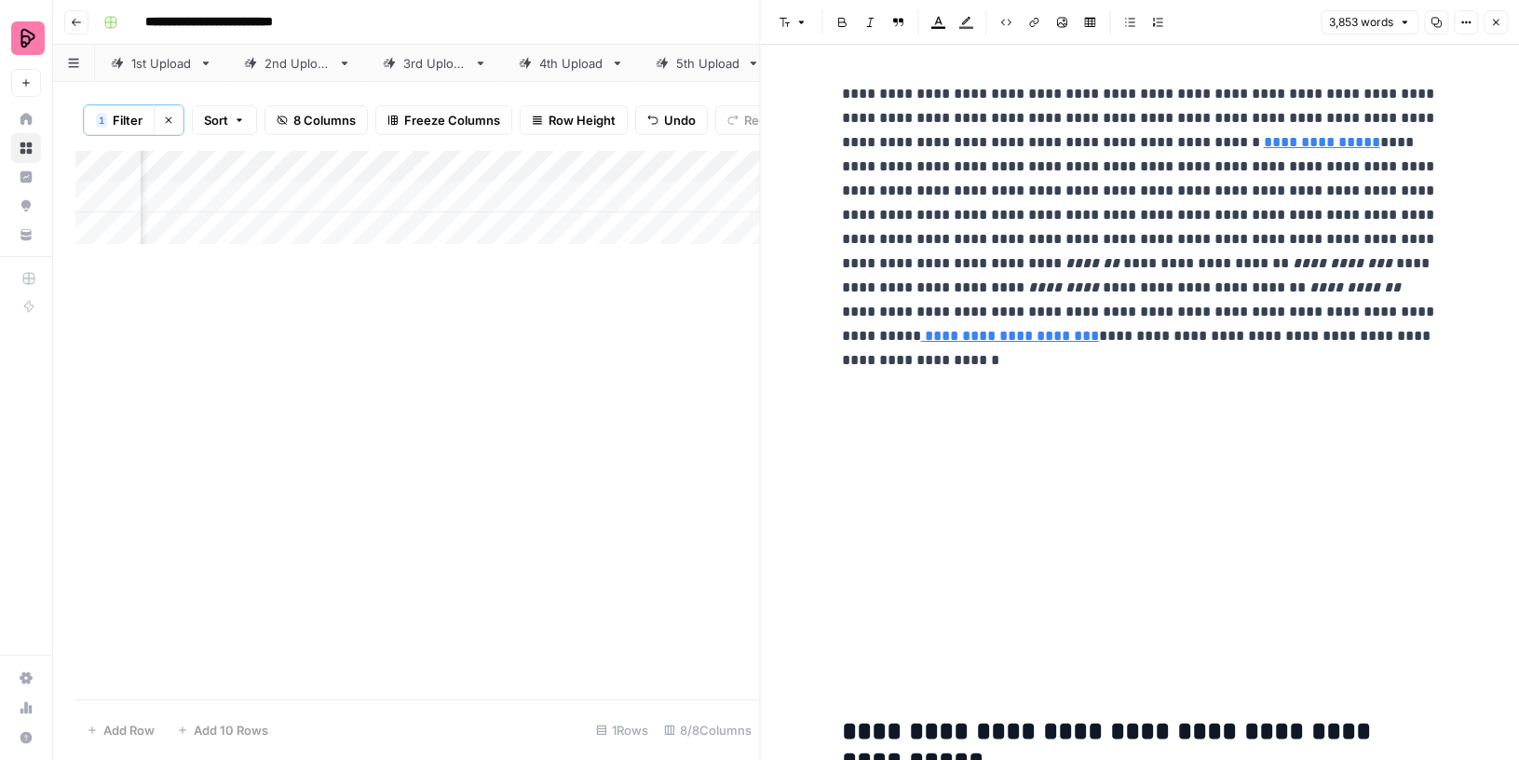
click at [1440, 23] on icon "button" at bounding box center [1436, 22] width 11 height 11
click at [279, 198] on div "Add Column" at bounding box center [417, 197] width 685 height 93
click at [290, 194] on div "Add Column" at bounding box center [417, 197] width 685 height 93
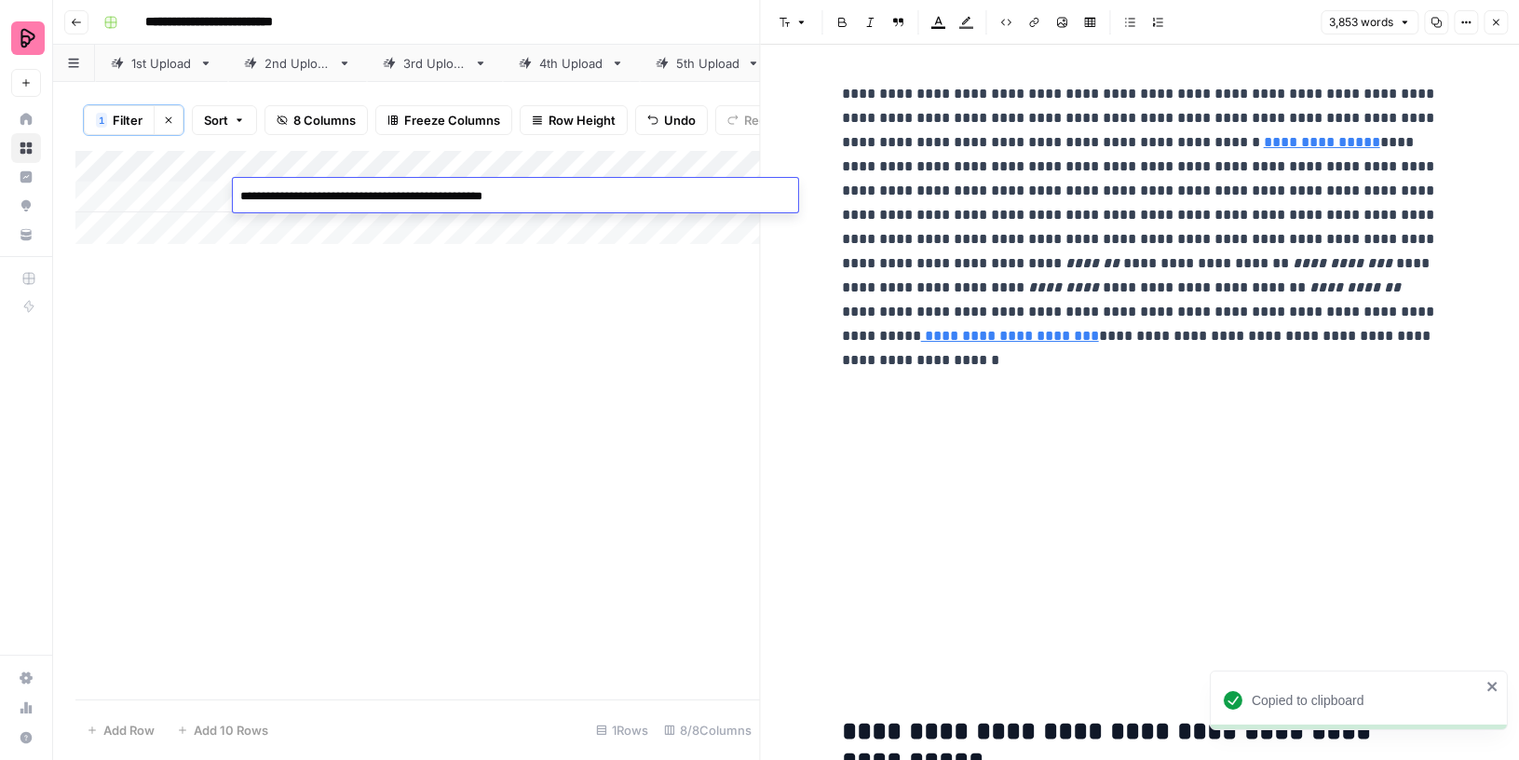
click at [290, 194] on textarea "**********" at bounding box center [515, 197] width 565 height 26
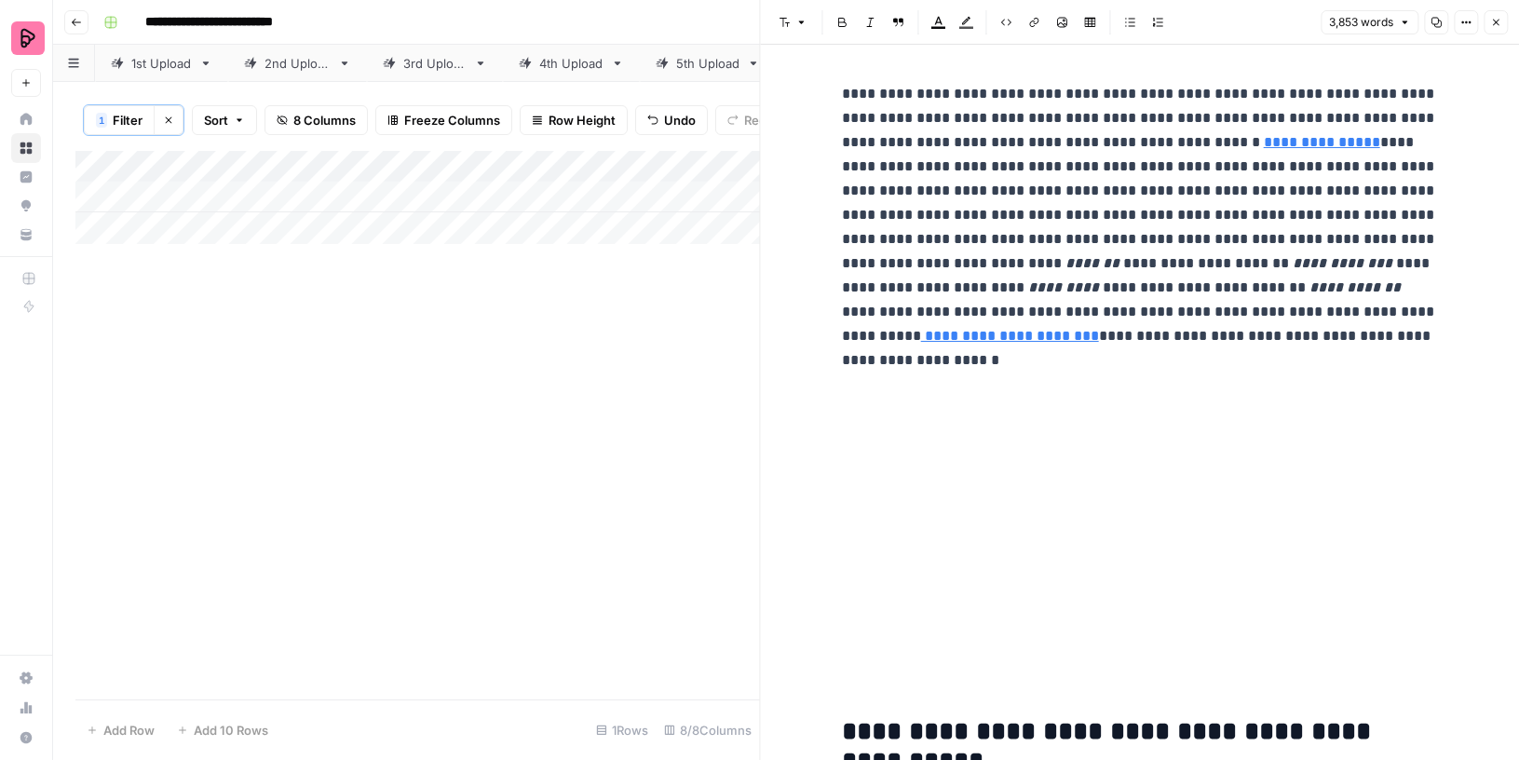
click at [145, 118] on button "1 Filter" at bounding box center [119, 120] width 71 height 30
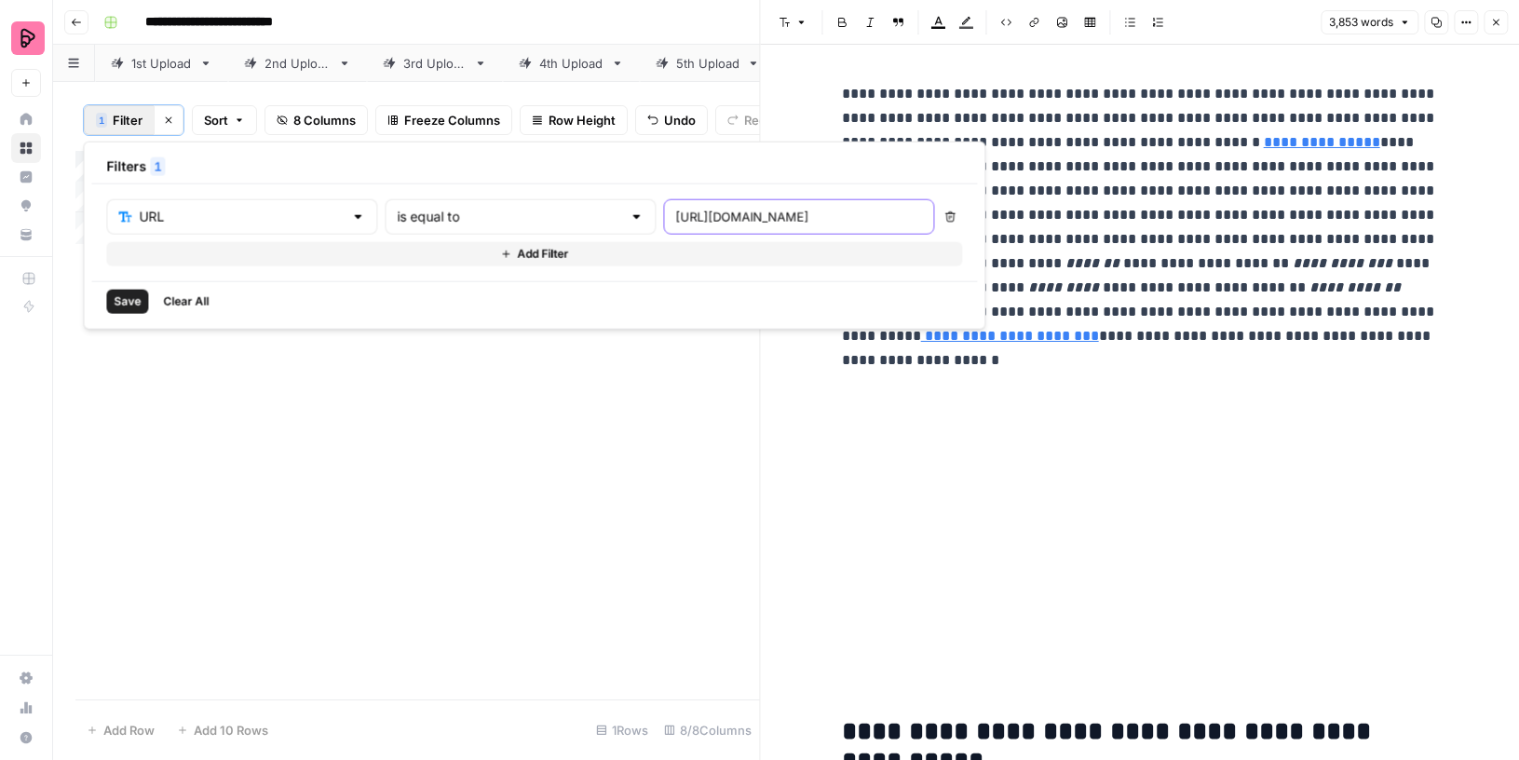
click at [675, 219] on input "[URL][DOMAIN_NAME]" at bounding box center [798, 217] width 247 height 19
paste input "best-online-spanish-classes"
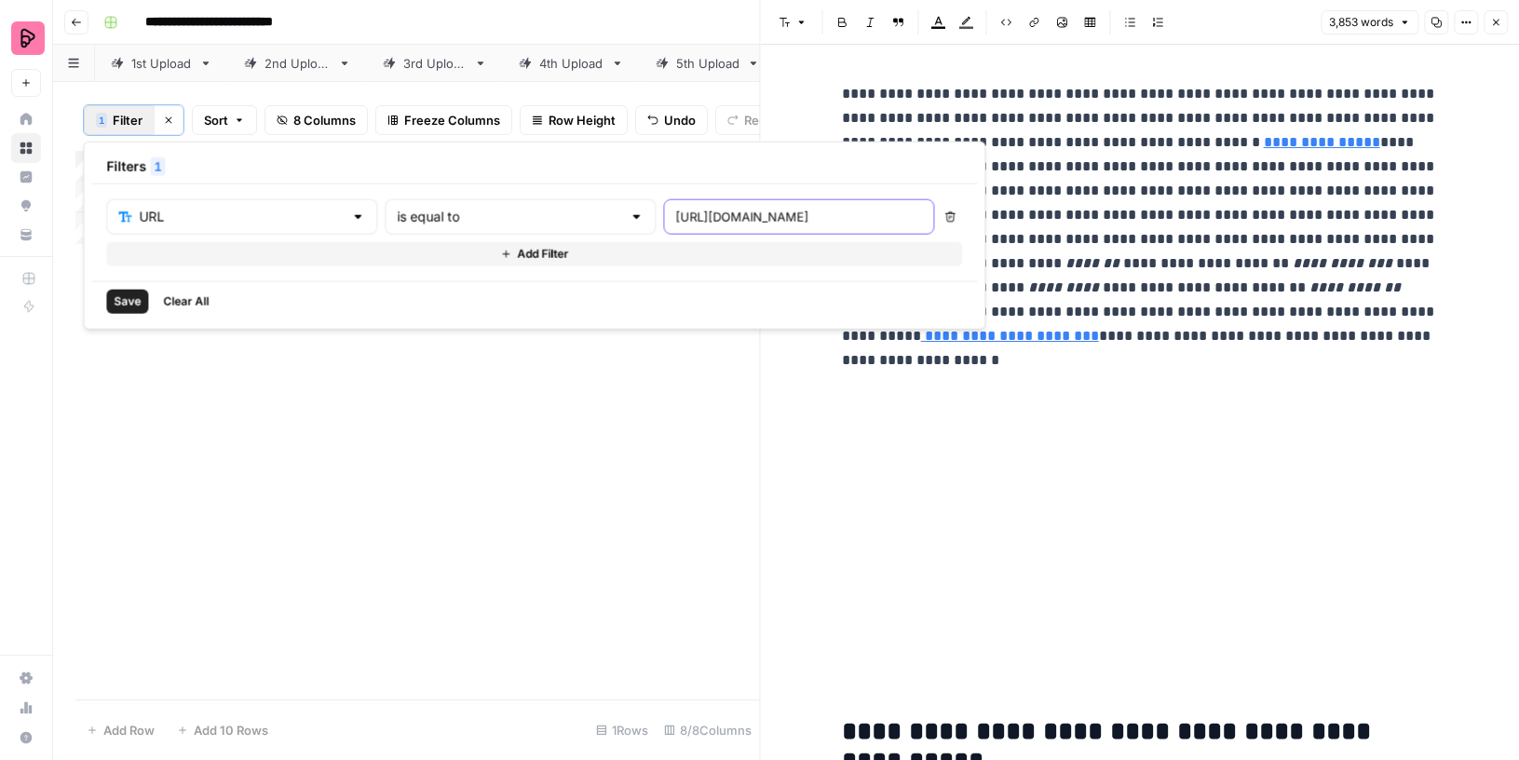
type input "[URL][DOMAIN_NAME]"
click at [97, 301] on div "Save Clear All" at bounding box center [534, 301] width 886 height 40
click at [113, 301] on button "Save" at bounding box center [127, 302] width 42 height 24
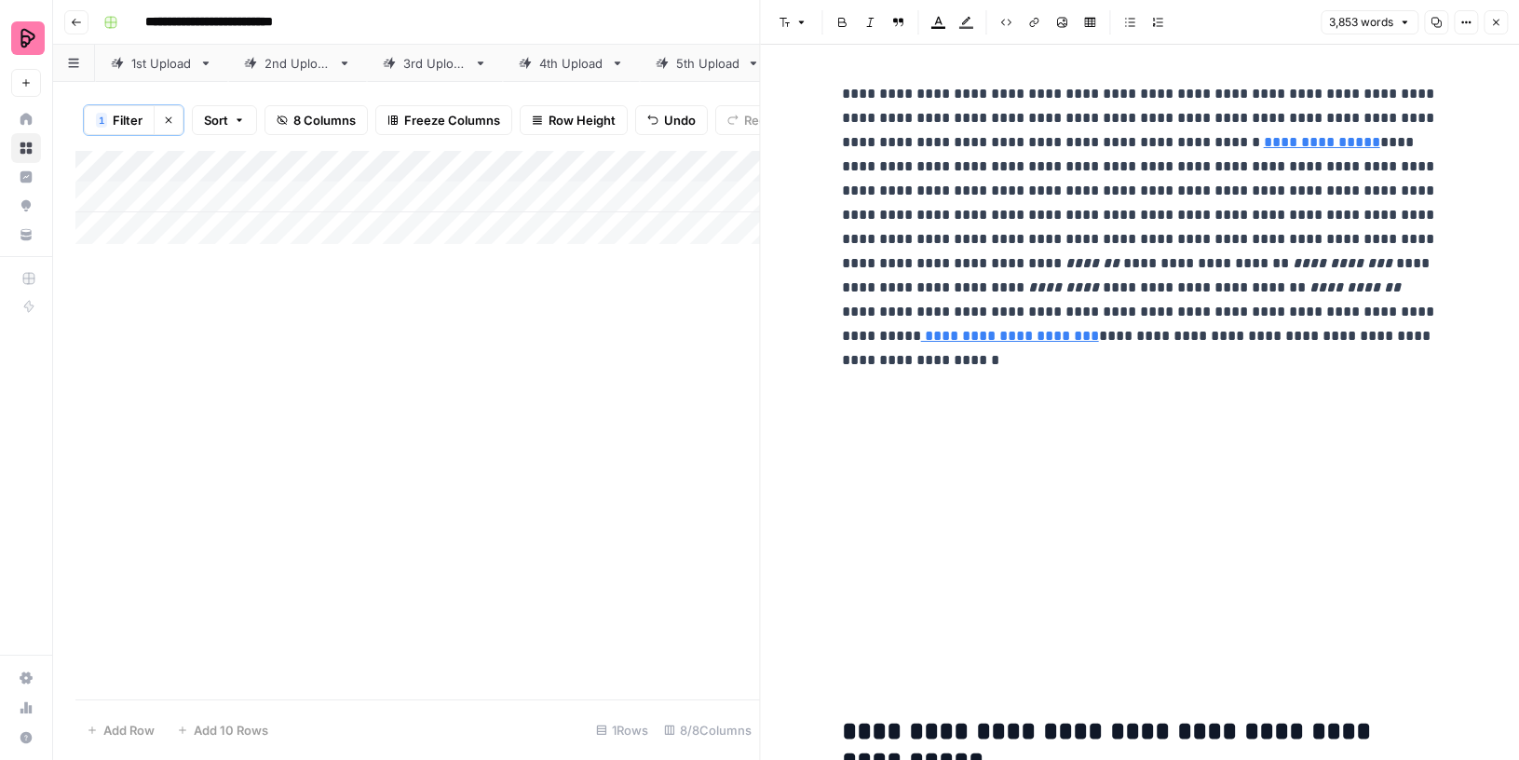
click at [1500, 22] on icon "button" at bounding box center [1496, 22] width 11 height 11
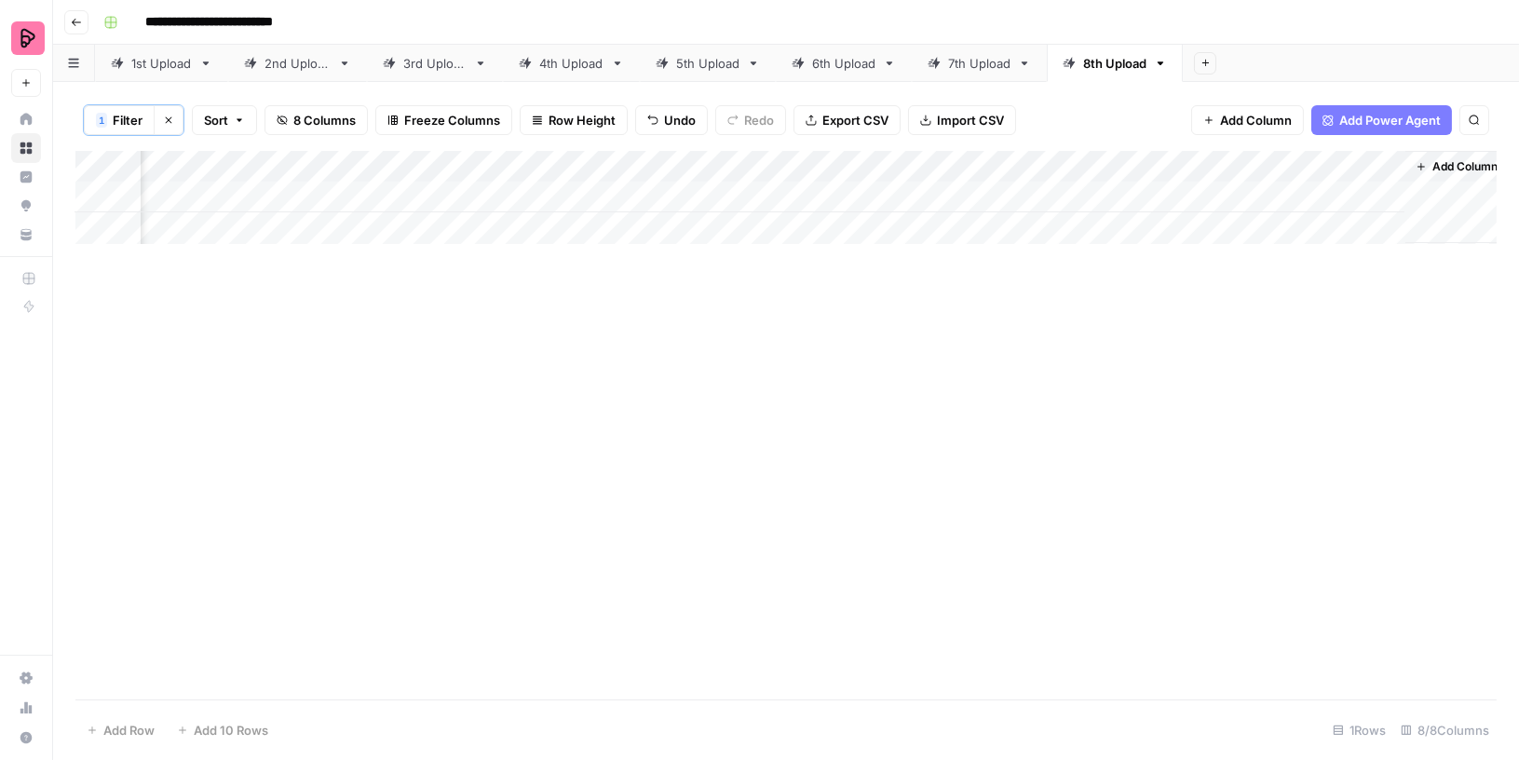
scroll to position [0, 261]
click at [1373, 188] on div "Add Column" at bounding box center [786, 197] width 1422 height 93
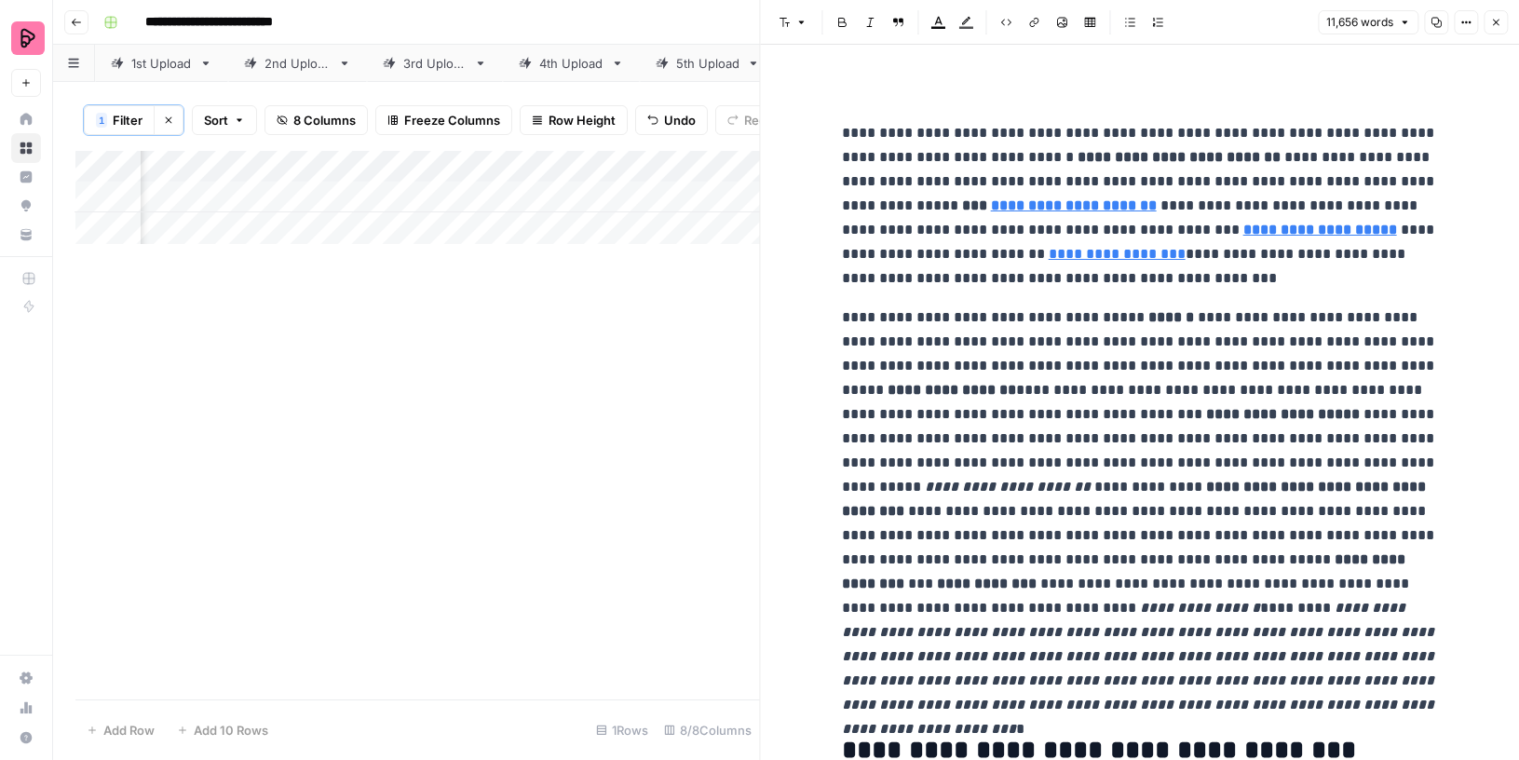
click at [1440, 20] on icon "button" at bounding box center [1437, 23] width 10 height 10
click at [164, 119] on icon "button" at bounding box center [168, 120] width 11 height 11
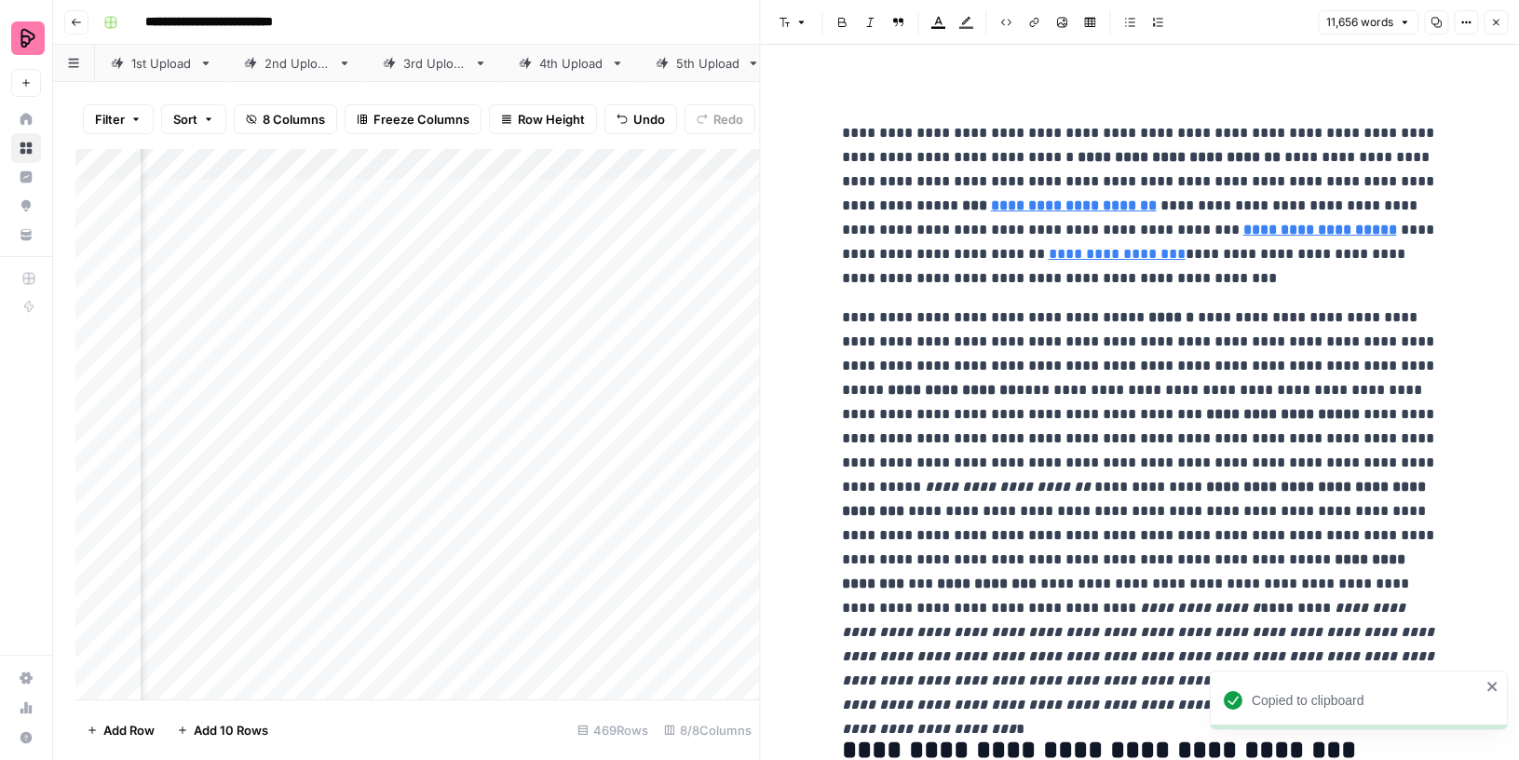
click at [1500, 23] on icon "button" at bounding box center [1496, 22] width 11 height 11
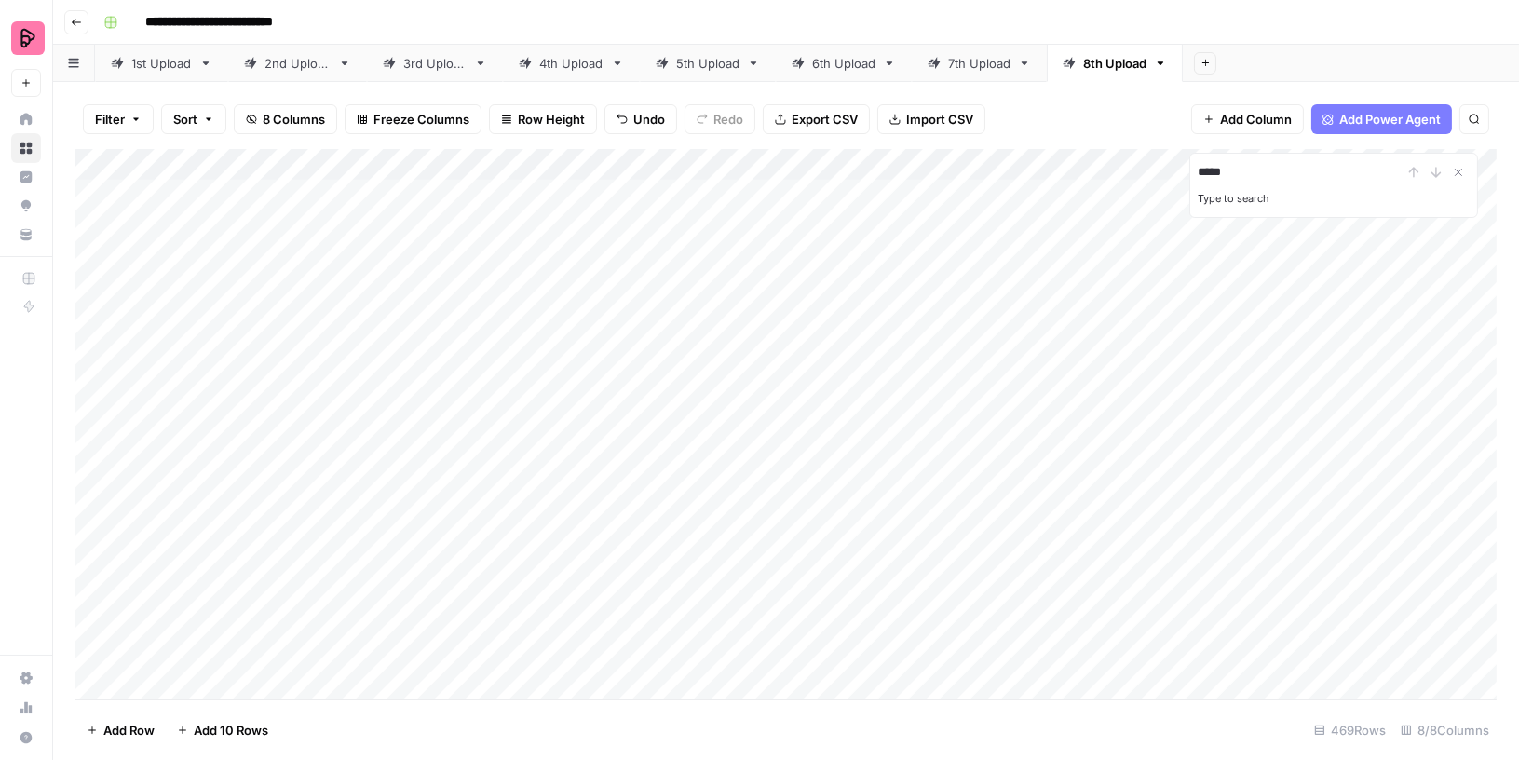
type input "*****"
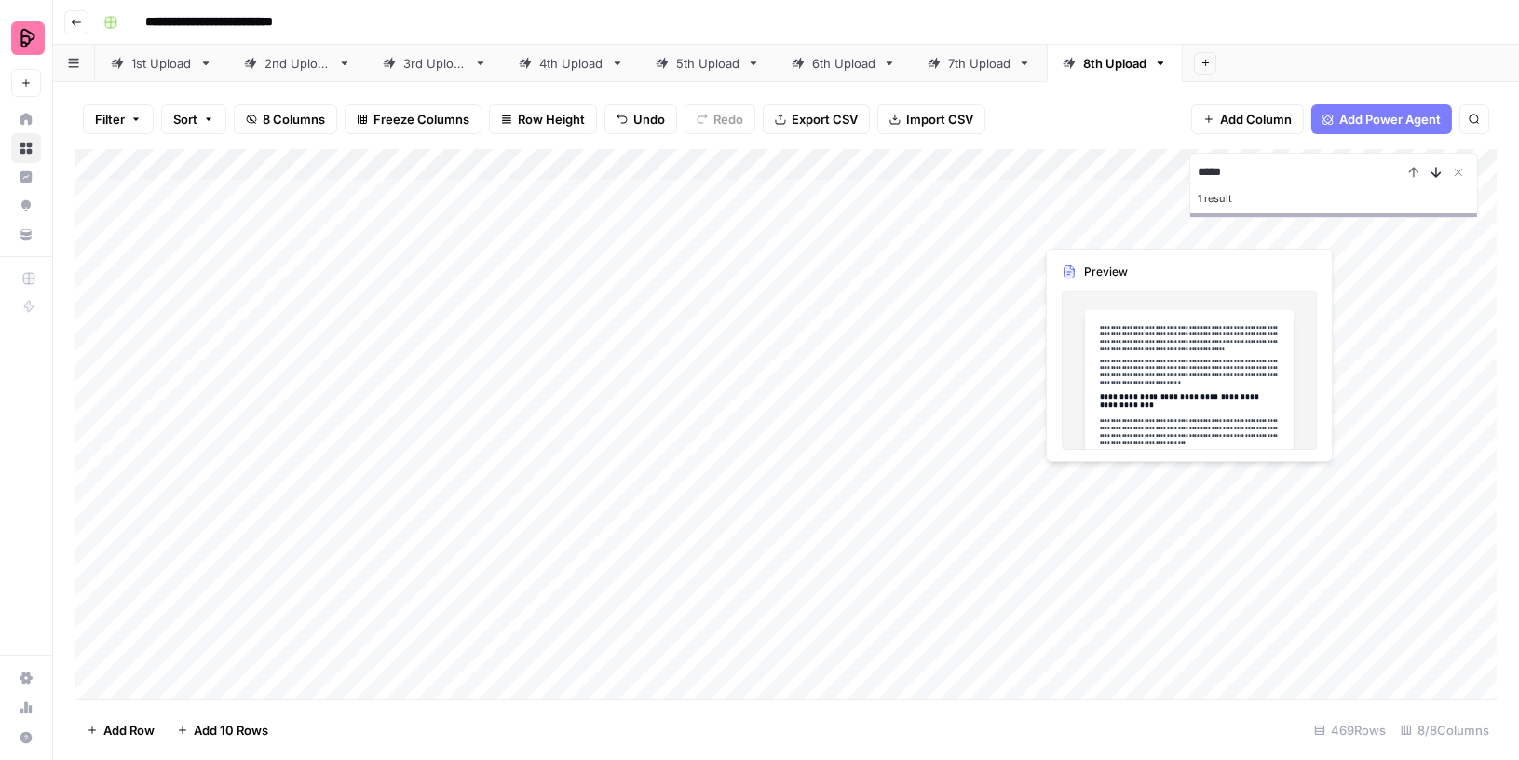
click at [1439, 170] on icon "Next Result" at bounding box center [1436, 172] width 15 height 15
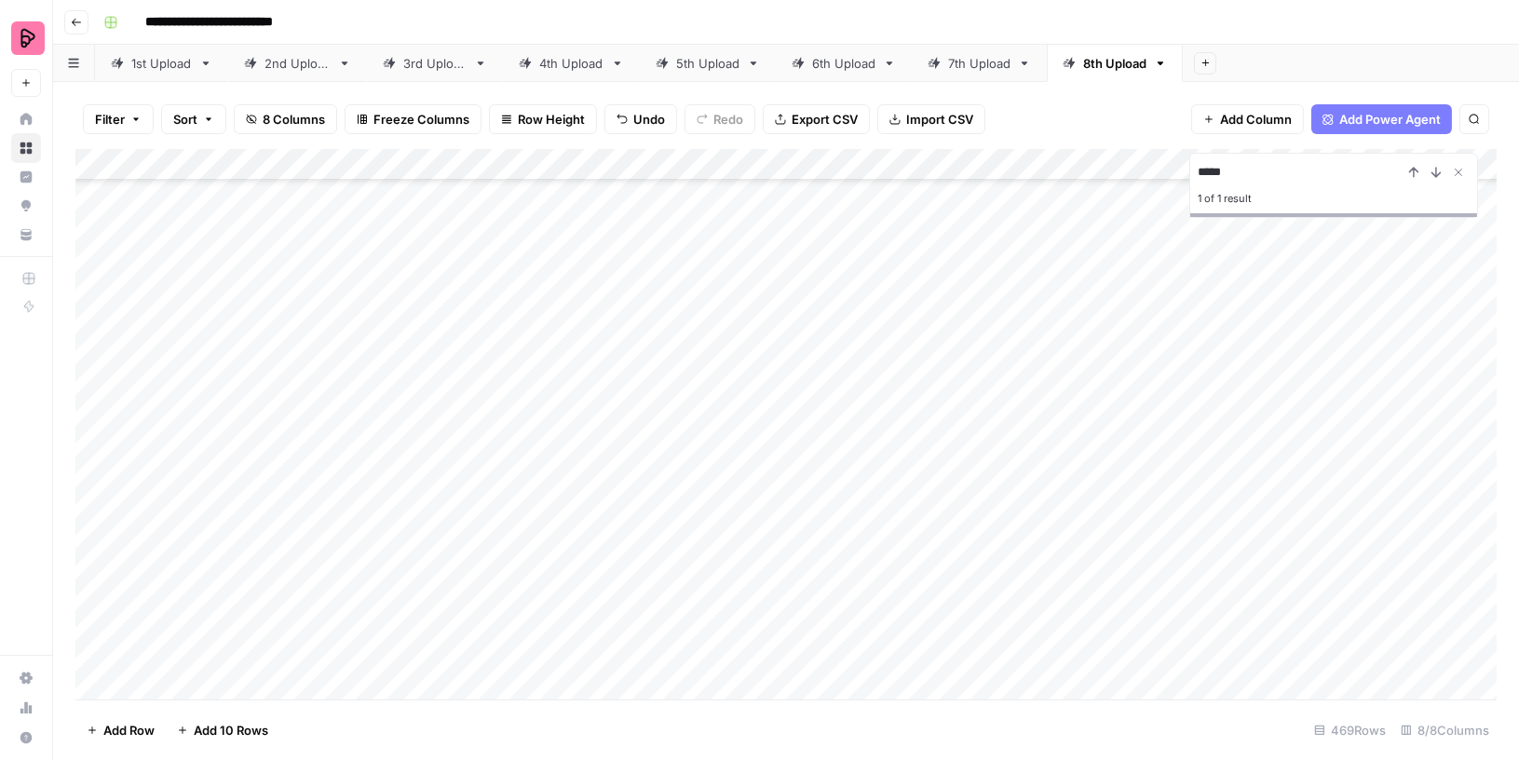
scroll to position [6351, 0]
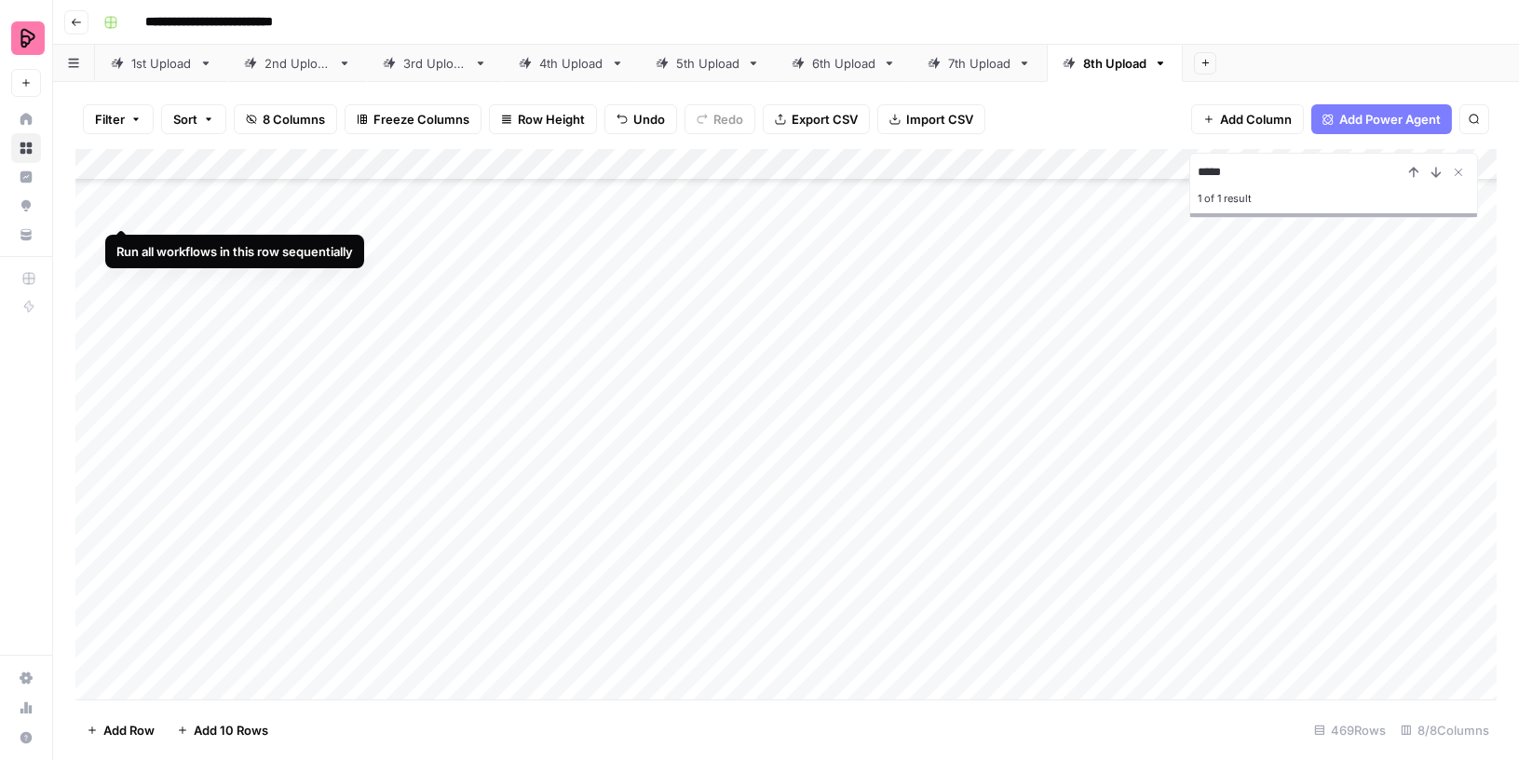
click at [97, 206] on div "Add Column" at bounding box center [786, 424] width 1422 height 551
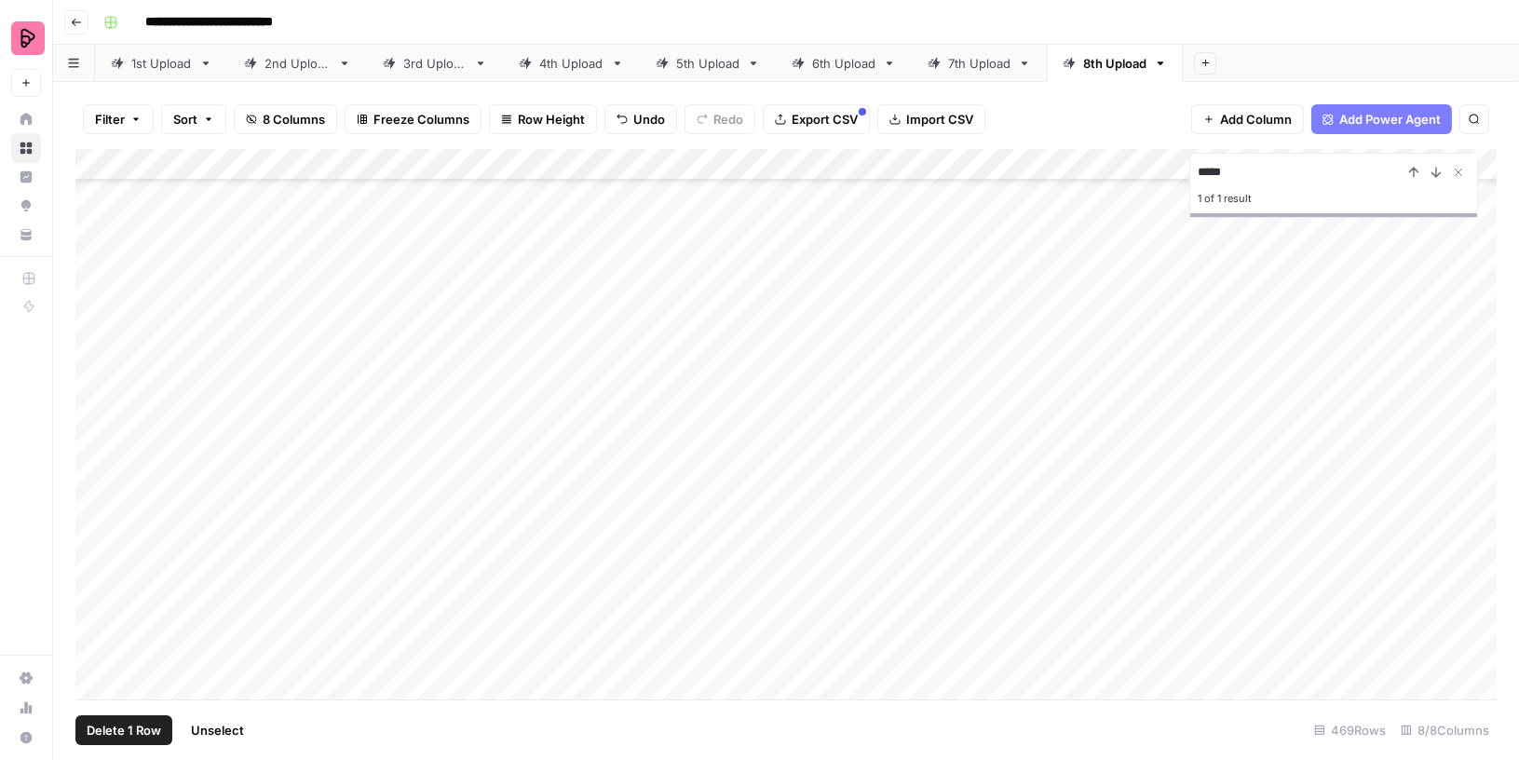
scroll to position [14365, 0]
click at [98, 653] on div "Add Column" at bounding box center [786, 424] width 1422 height 551
click at [818, 123] on span "Export CSV" at bounding box center [825, 119] width 66 height 19
